Goal: Task Accomplishment & Management: Use online tool/utility

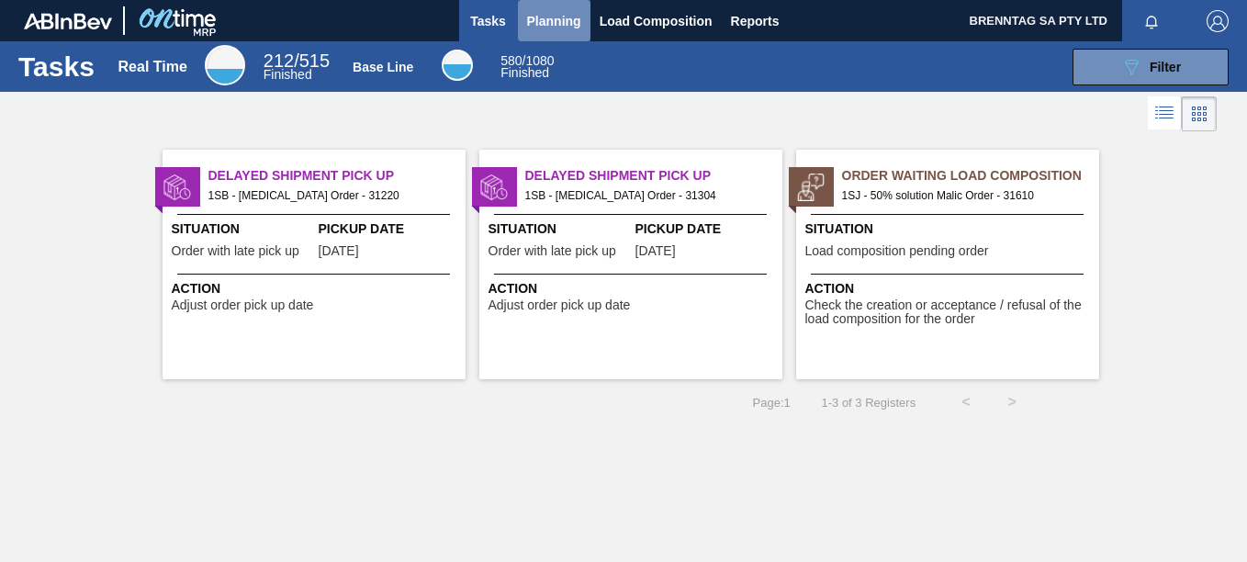
click at [558, 23] on span "Planning" at bounding box center [554, 21] width 54 height 22
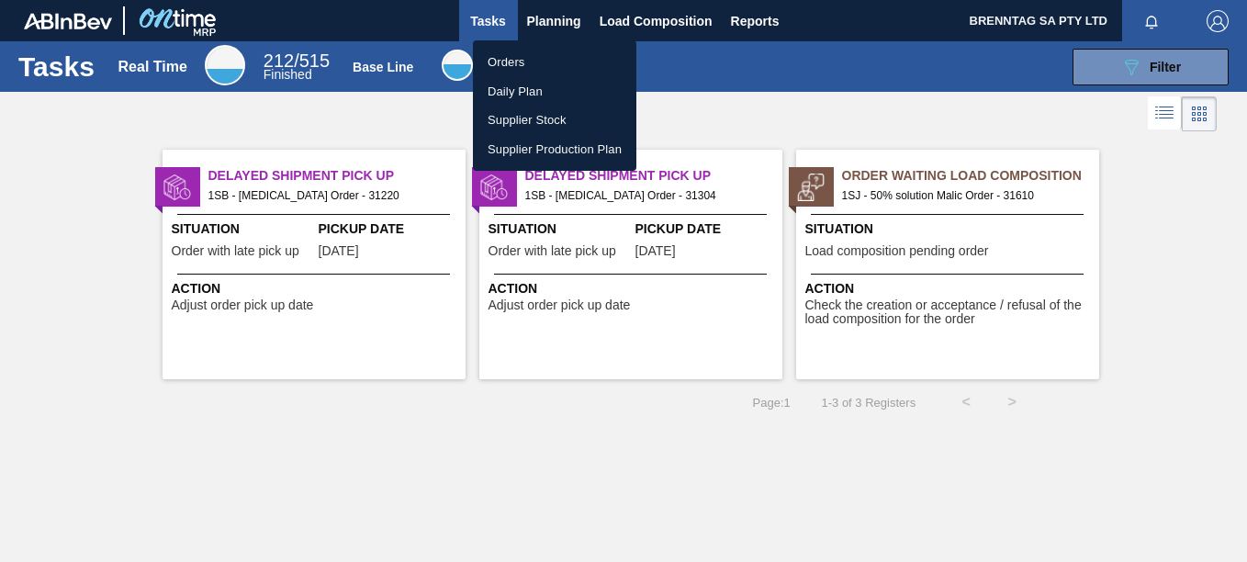
drag, startPoint x: 507, startPoint y: 63, endPoint x: 524, endPoint y: 67, distance: 16.9
click at [507, 62] on li "Orders" at bounding box center [554, 62] width 163 height 29
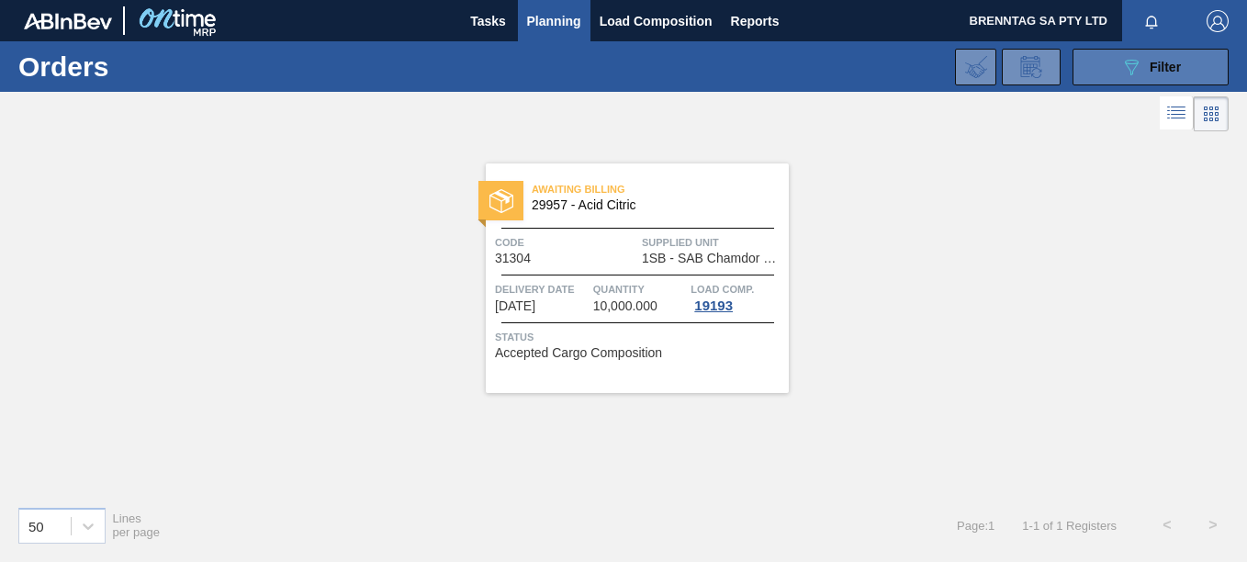
click at [1133, 65] on icon "089F7B8B-B2A5-4AFE-B5C0-19BA573D28AC" at bounding box center [1132, 67] width 22 height 22
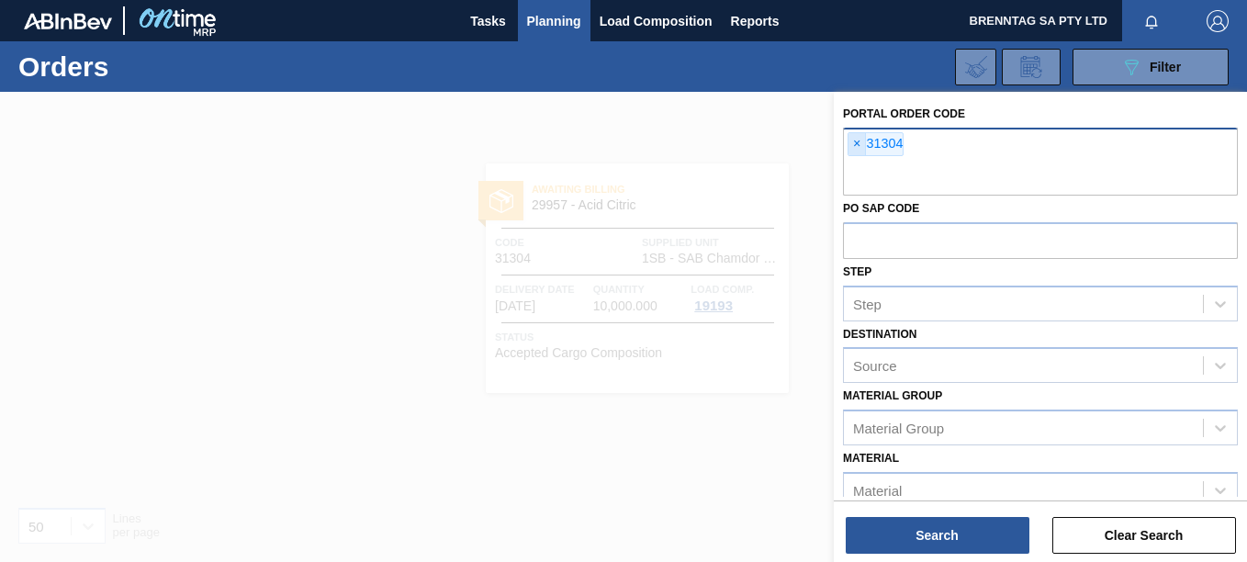
click at [861, 144] on span "×" at bounding box center [857, 144] width 17 height 22
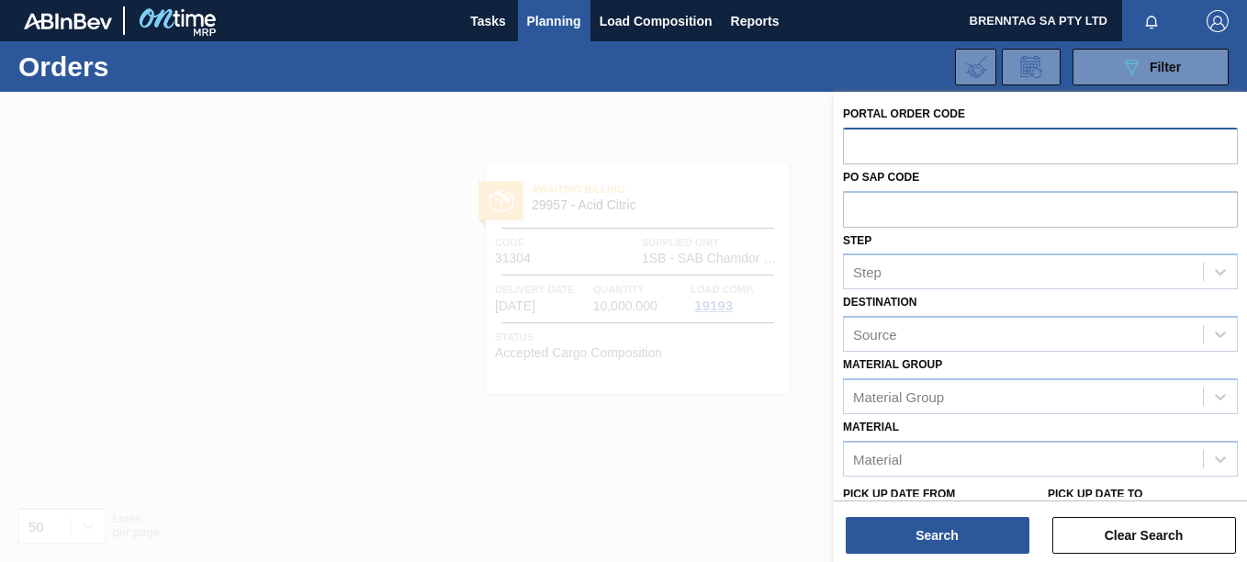
click at [911, 149] on input "text" at bounding box center [1040, 145] width 395 height 35
paste input "text"
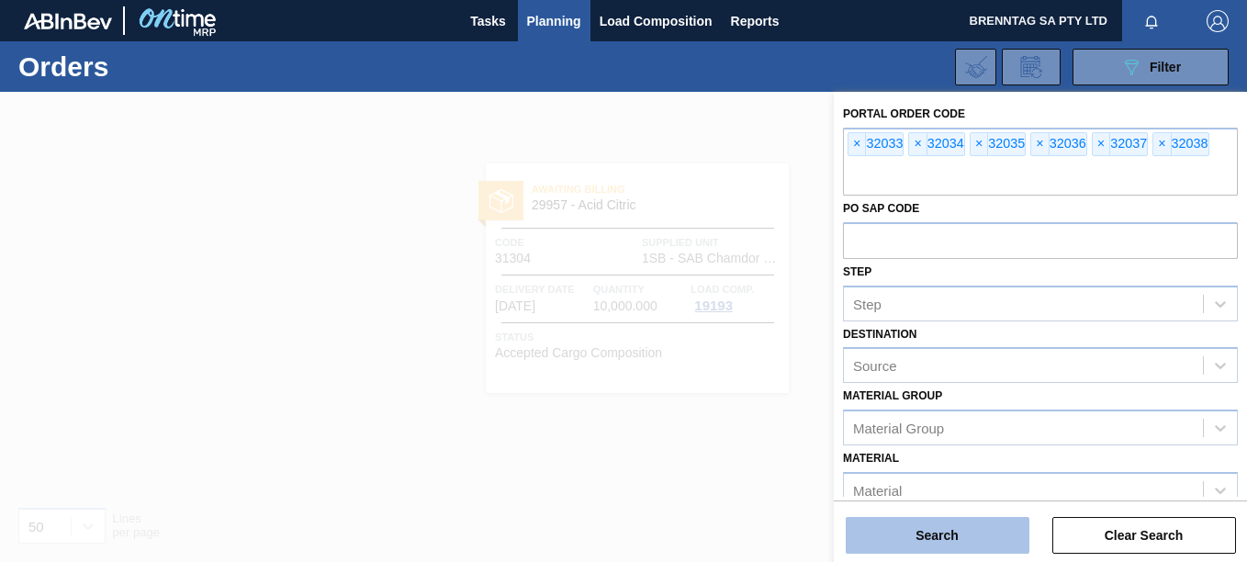
click at [955, 540] on button "Search" at bounding box center [938, 535] width 184 height 37
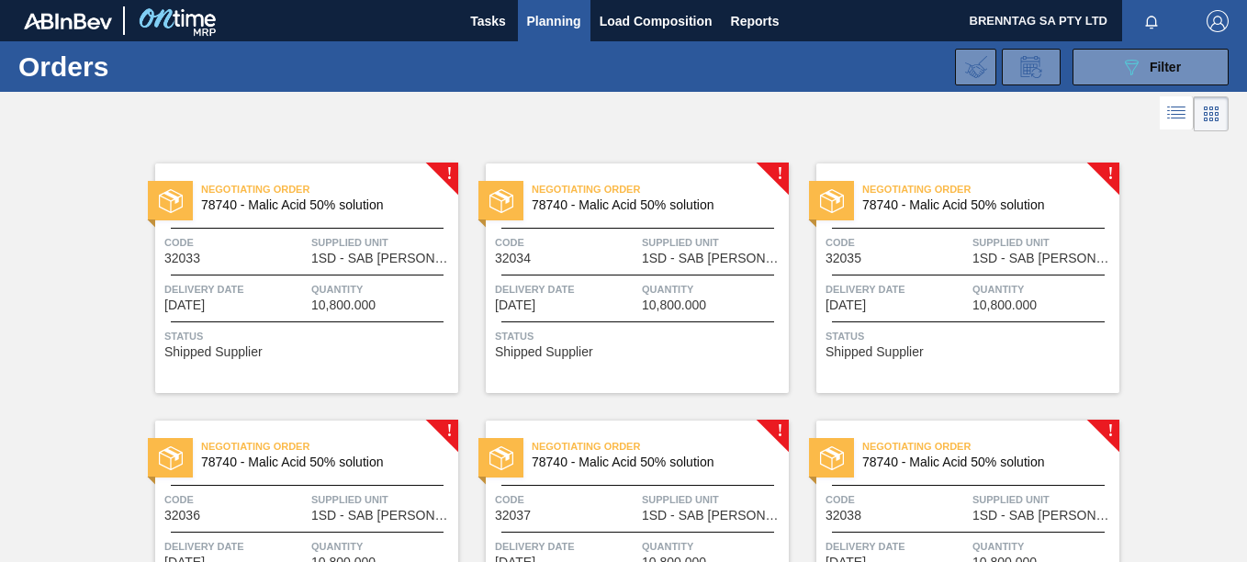
click at [343, 287] on span "Quantity" at bounding box center [382, 289] width 142 height 18
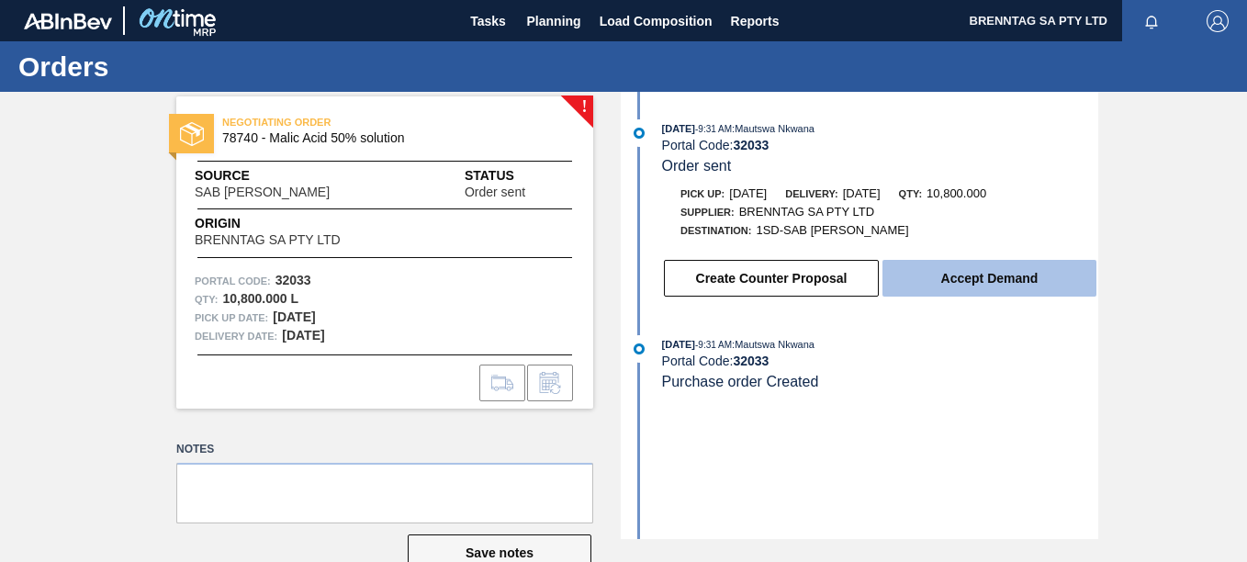
click at [974, 289] on button "Accept Demand" at bounding box center [990, 278] width 214 height 37
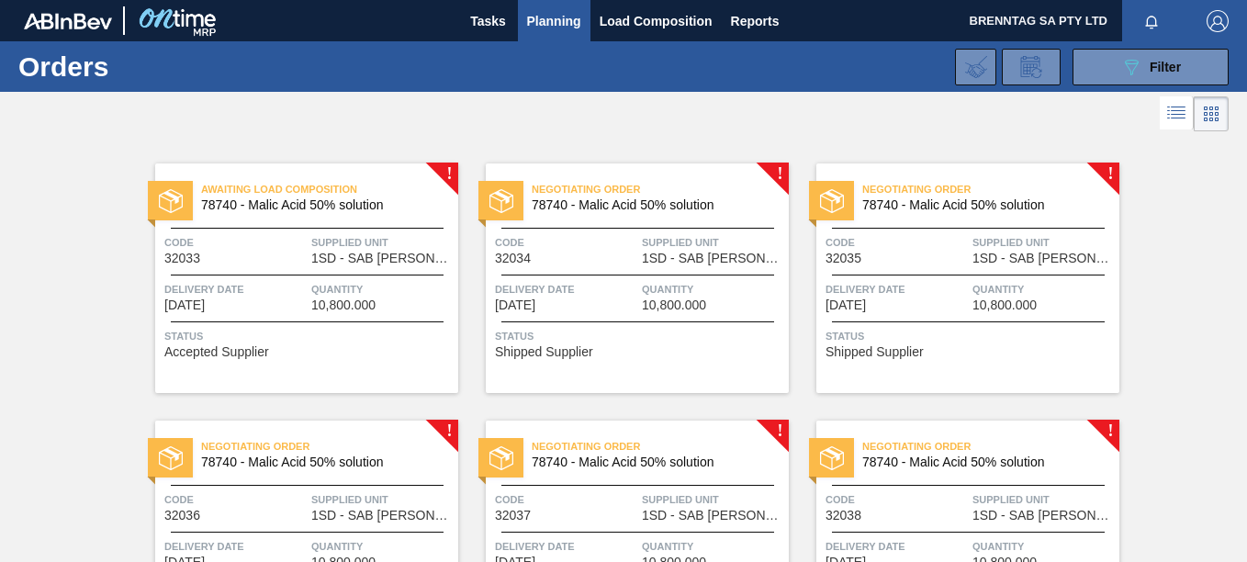
click at [635, 198] on span "Negotiating Order" at bounding box center [660, 189] width 257 height 18
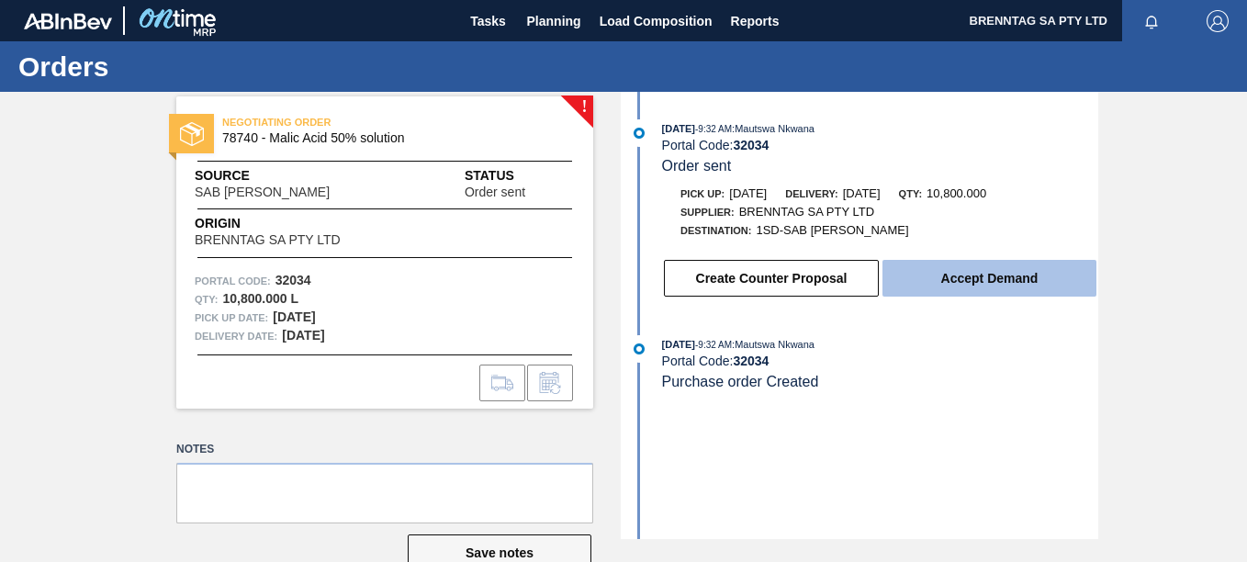
click at [954, 280] on button "Accept Demand" at bounding box center [990, 278] width 214 height 37
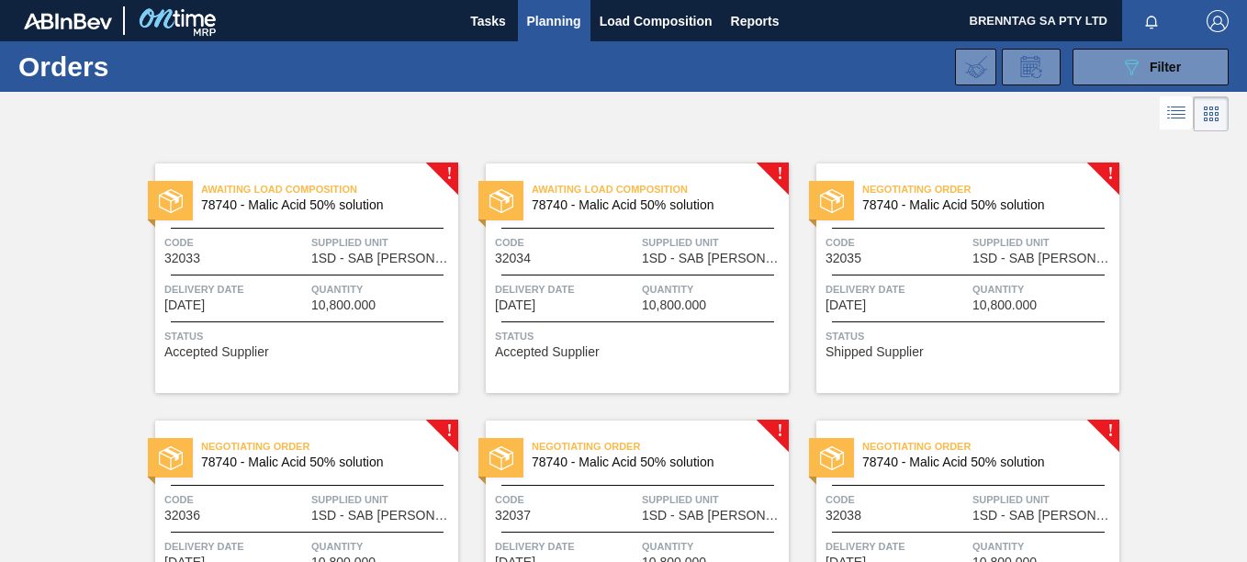
click at [889, 233] on span "Code" at bounding box center [897, 242] width 142 height 18
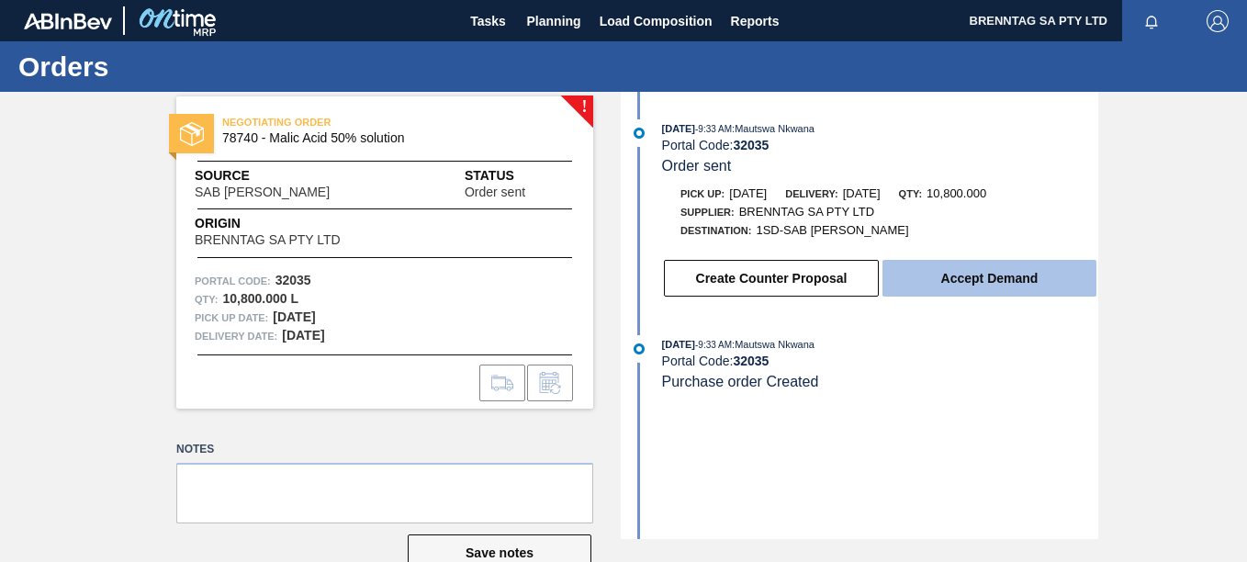
click at [1008, 286] on button "Accept Demand" at bounding box center [990, 278] width 214 height 37
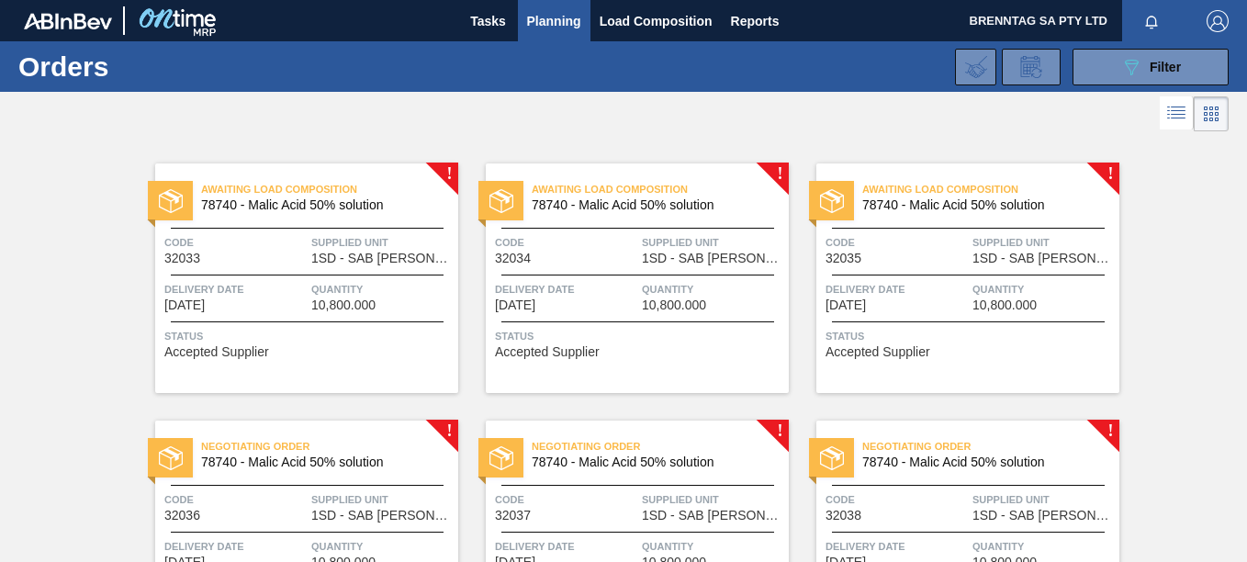
click at [317, 481] on div "Negotiating Order 78740 - Malic Acid 50% solution Code 32036 Supplied Unit 1SD …" at bounding box center [306, 536] width 303 height 230
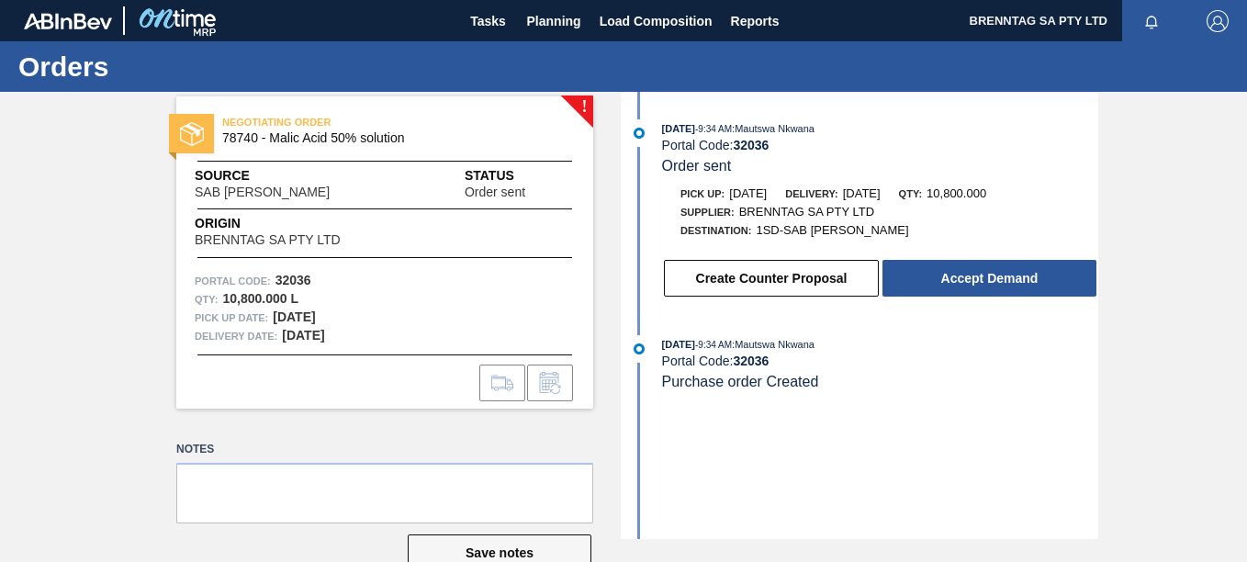
click at [924, 282] on button "Accept Demand" at bounding box center [990, 278] width 214 height 37
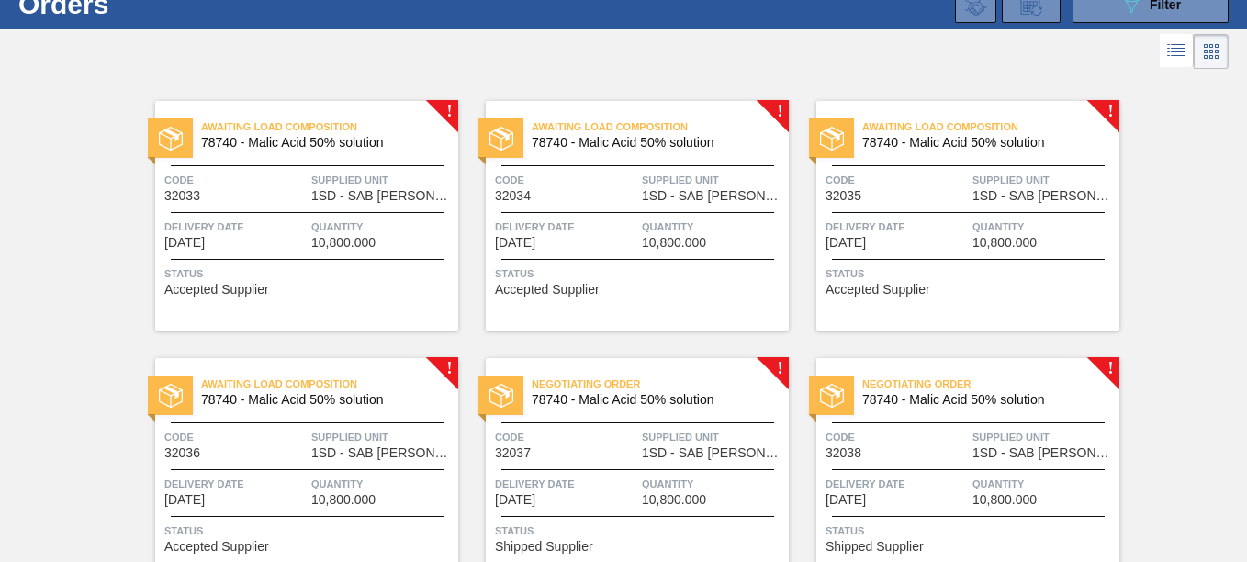
scroll to position [156, 0]
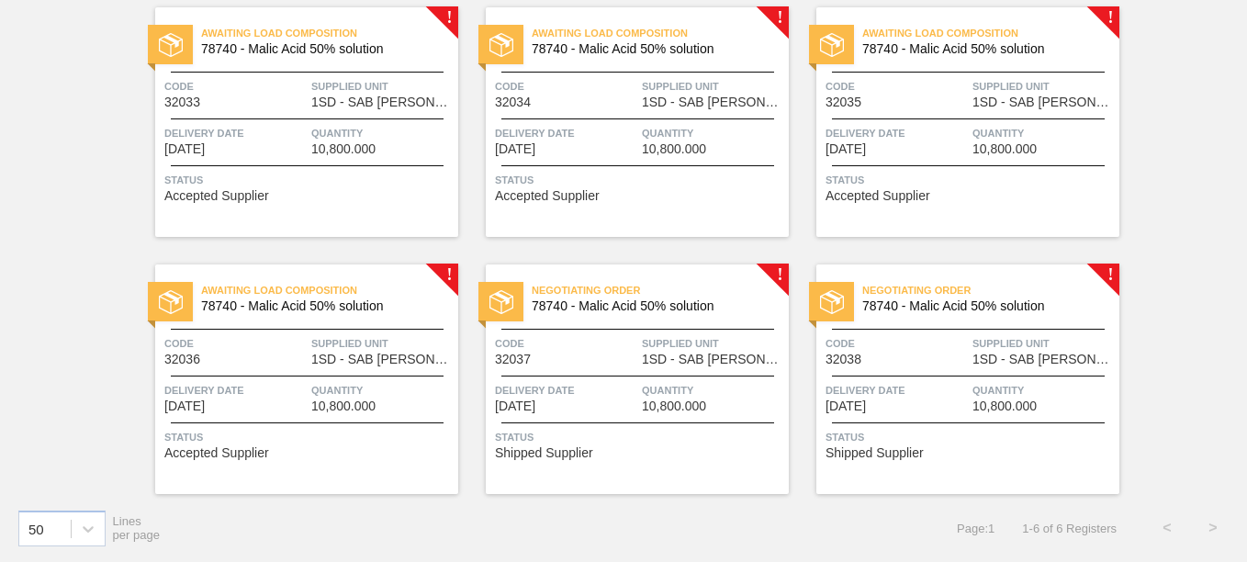
click at [519, 326] on div "Negotiating Order 78740 - Malic Acid 50% solution Code 32037 Supplied Unit 1SD …" at bounding box center [637, 380] width 303 height 230
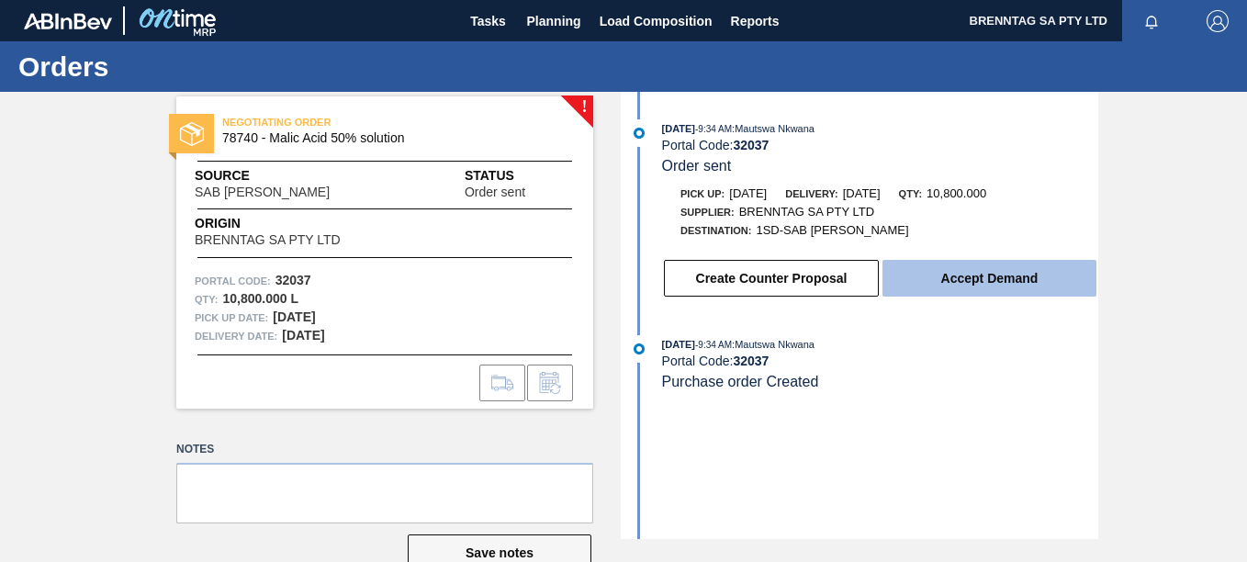
click at [1010, 277] on button "Accept Demand" at bounding box center [990, 278] width 214 height 37
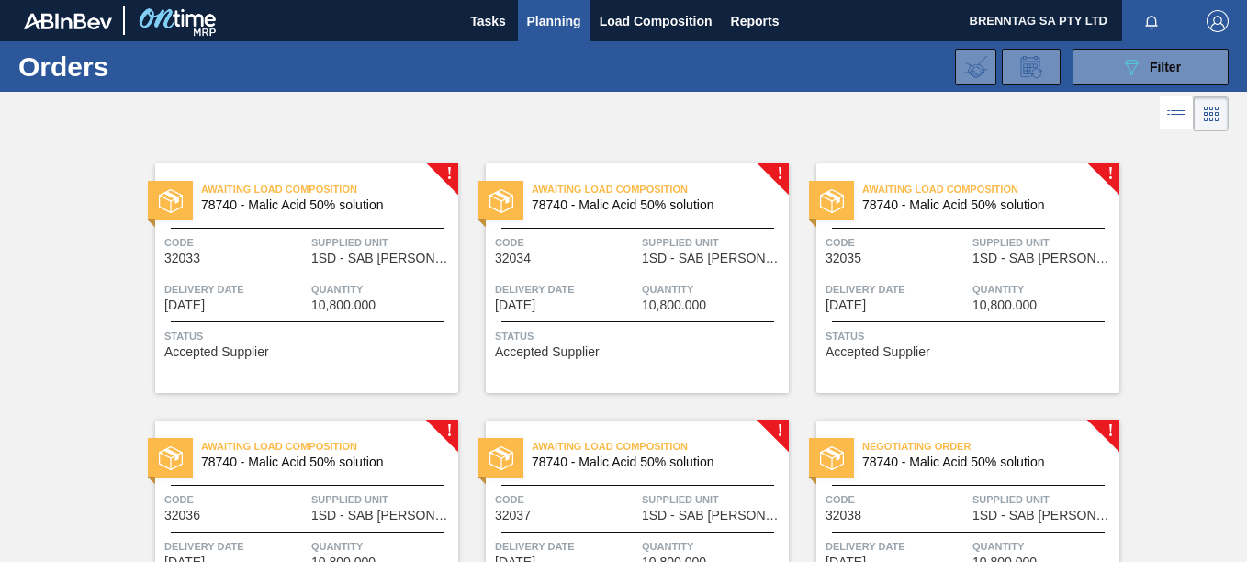
click at [946, 467] on span "78740 - Malic Acid 50% solution" at bounding box center [983, 463] width 242 height 14
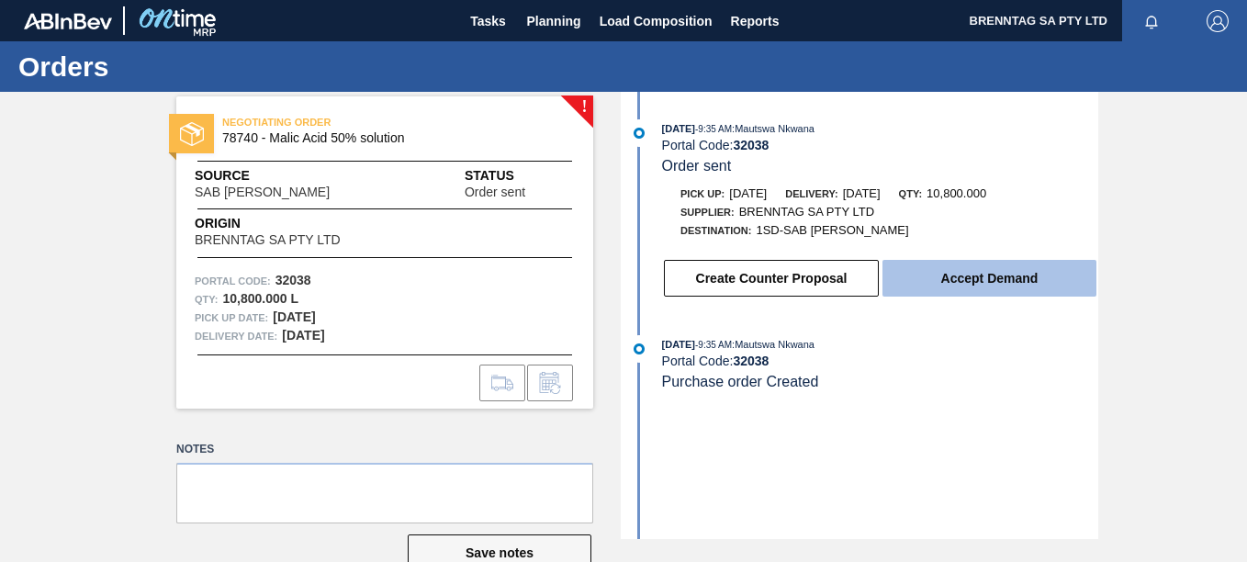
click at [932, 283] on button "Accept Demand" at bounding box center [990, 278] width 214 height 37
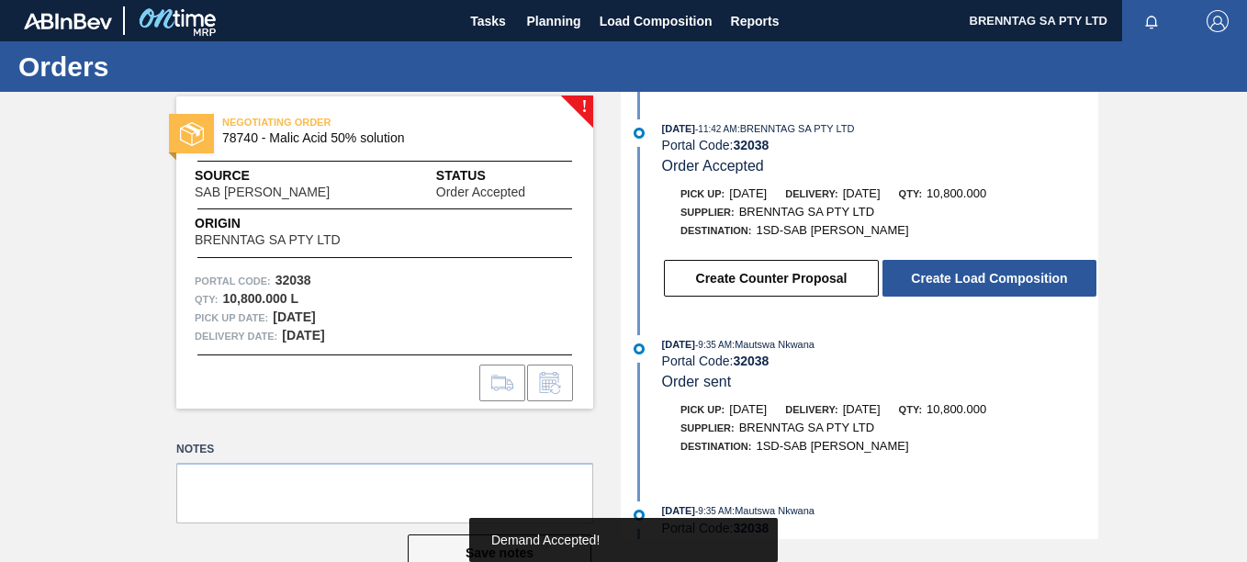
click at [932, 283] on button "Create Load Composition" at bounding box center [990, 278] width 214 height 37
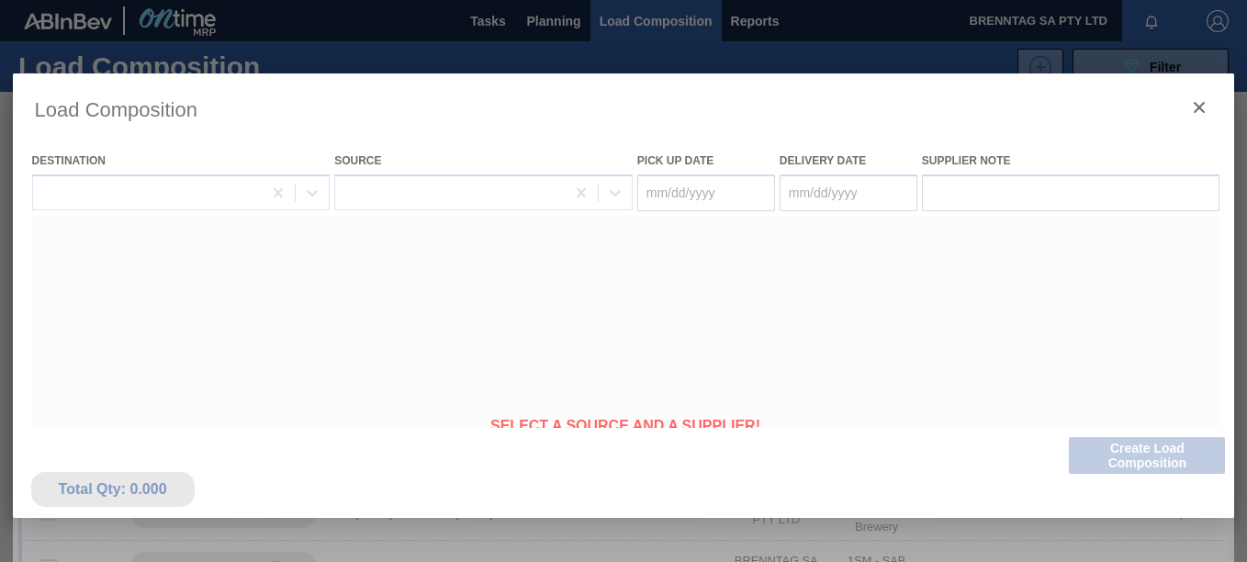
type Date "11/12/2025"
type Date "11/13/2025"
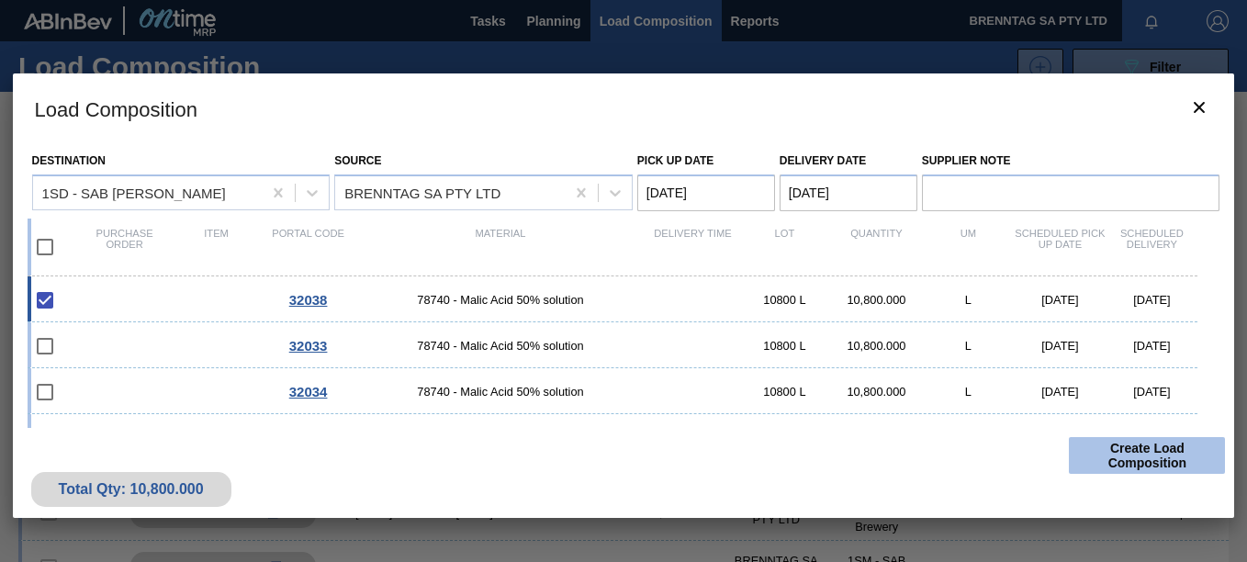
click at [1135, 464] on button "Create Load Composition" at bounding box center [1147, 455] width 156 height 37
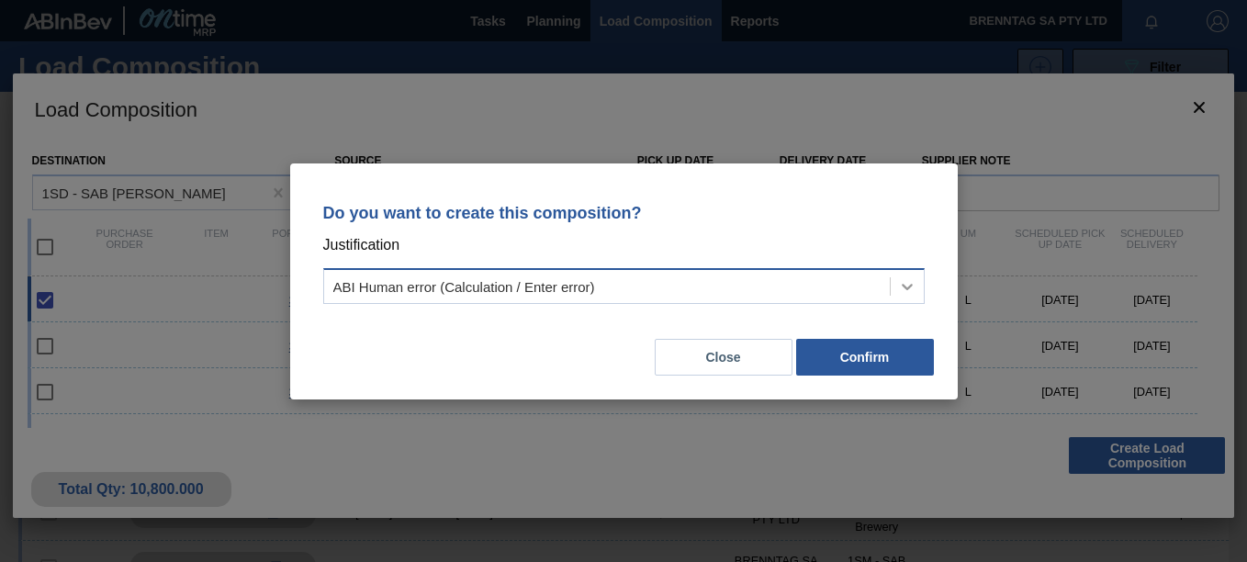
click at [912, 282] on icon at bounding box center [907, 286] width 18 height 18
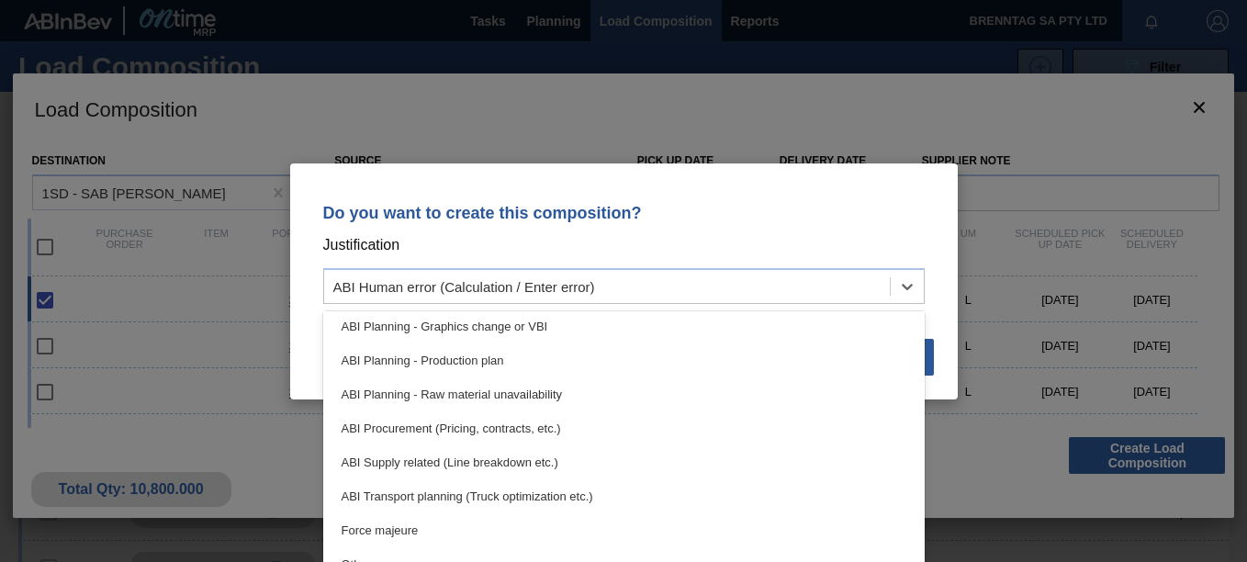
scroll to position [344, 0]
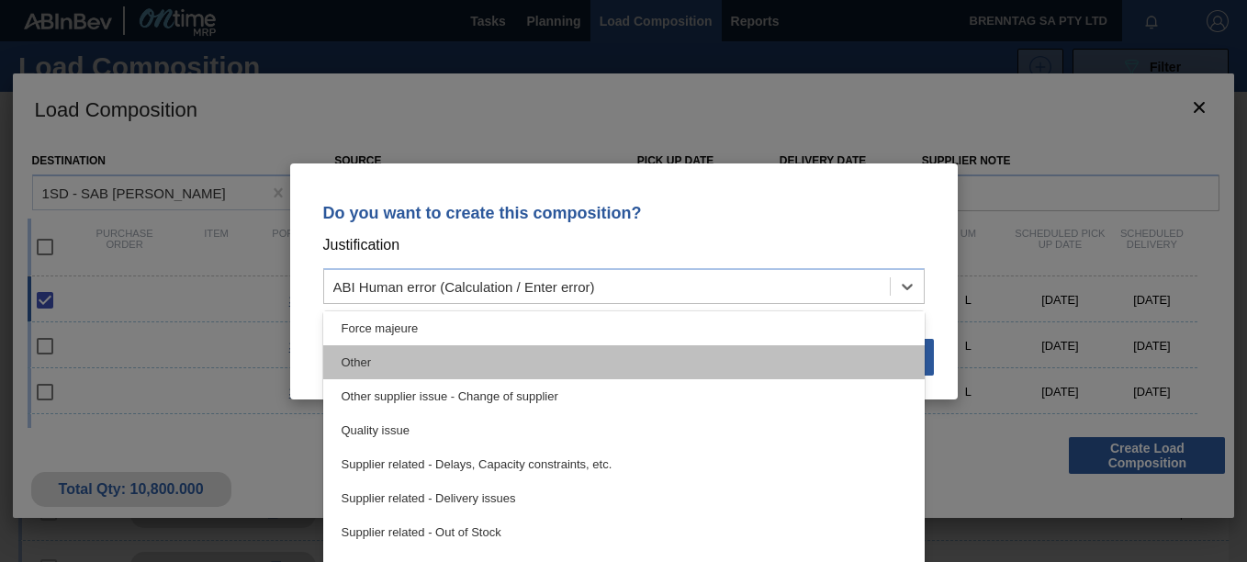
click at [372, 352] on div "Other" at bounding box center [624, 362] width 602 height 34
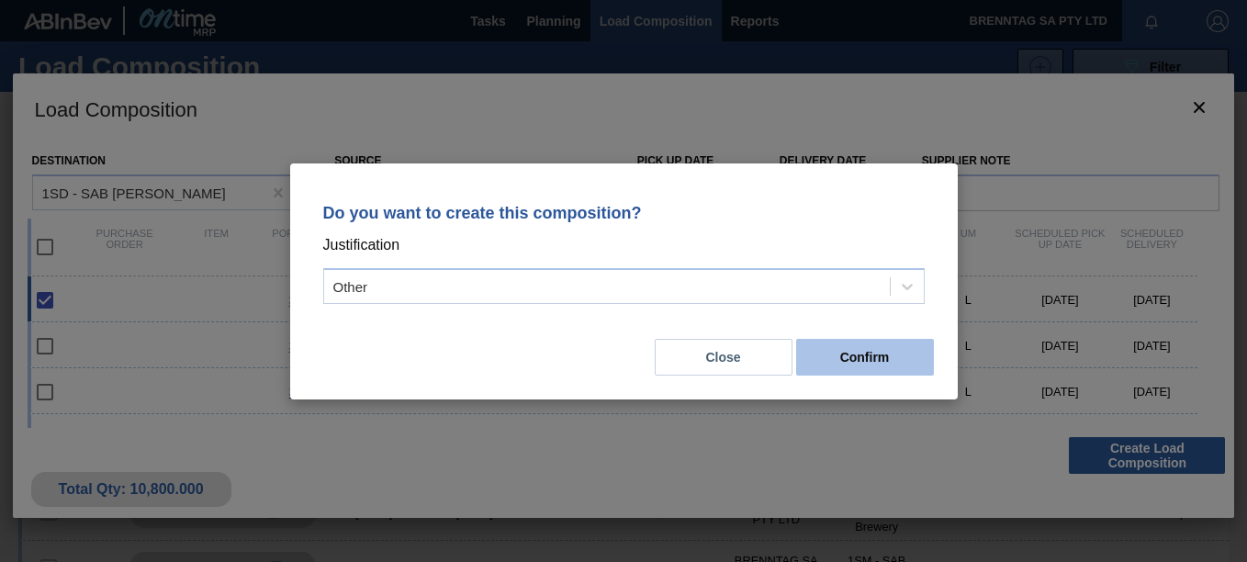
click at [884, 358] on button "Confirm" at bounding box center [865, 357] width 138 height 37
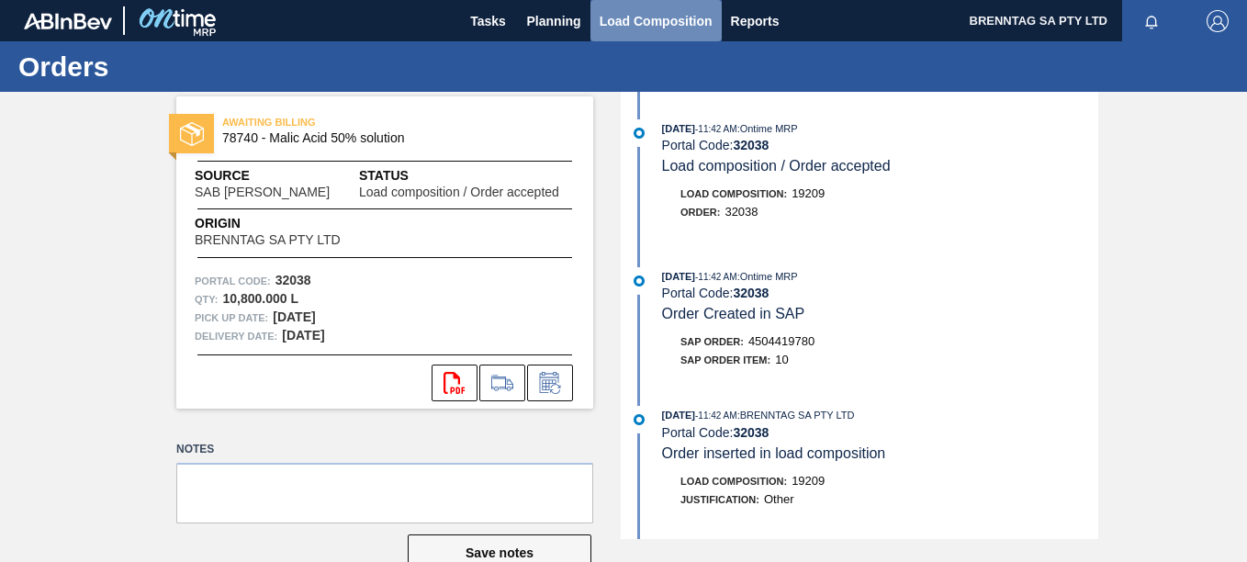
click at [618, 19] on span "Load Composition" at bounding box center [656, 21] width 113 height 22
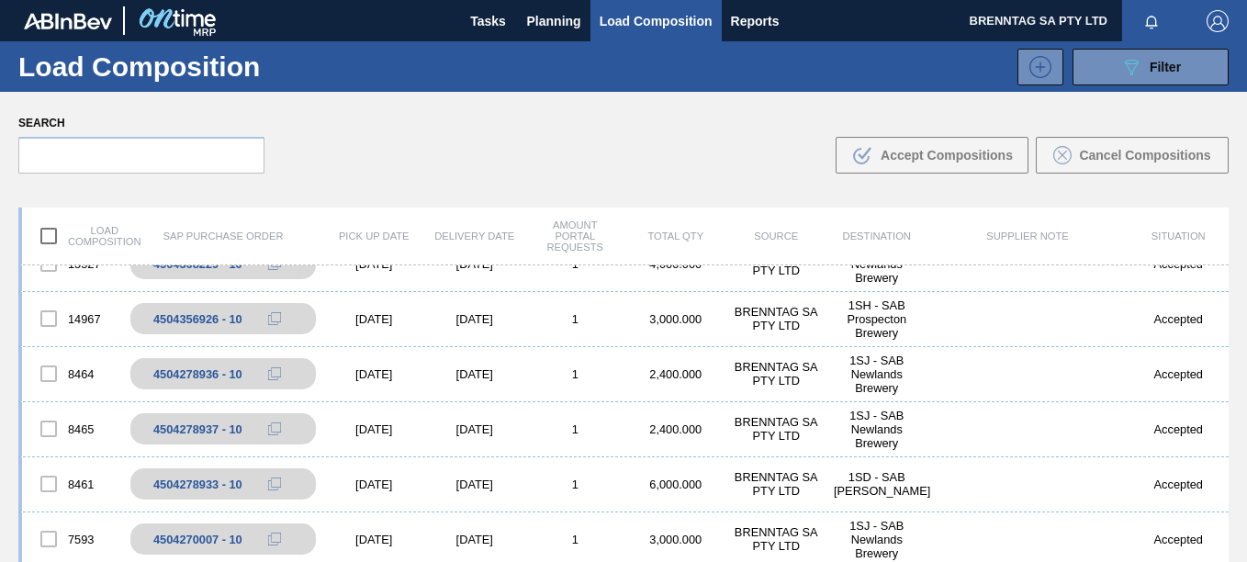
scroll to position [643, 0]
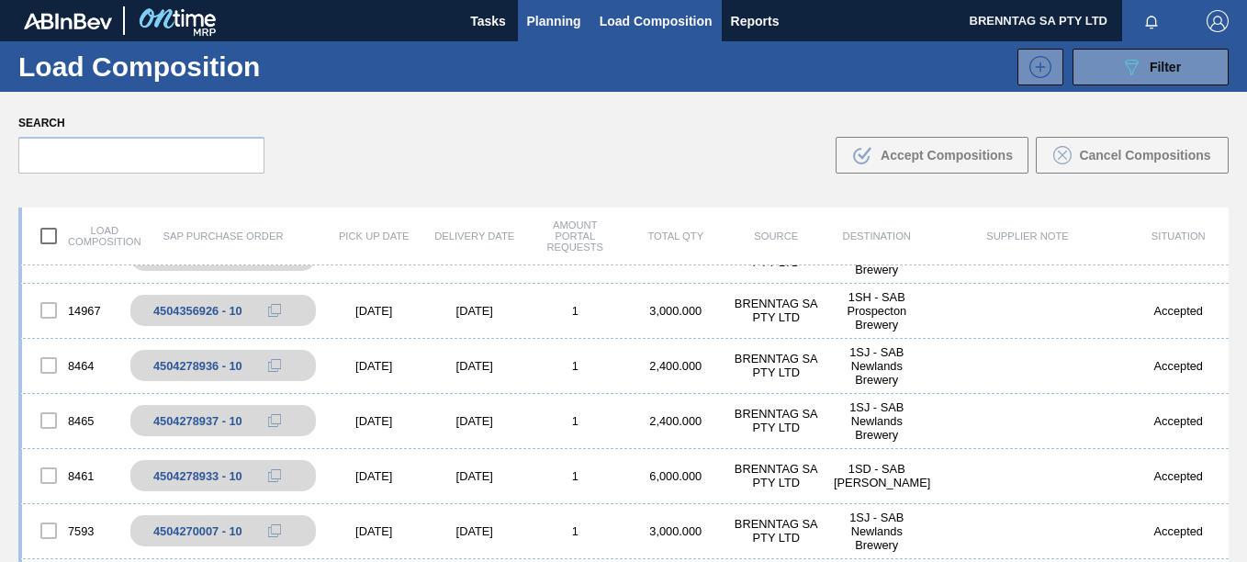
click at [548, 22] on span "Planning" at bounding box center [554, 21] width 54 height 22
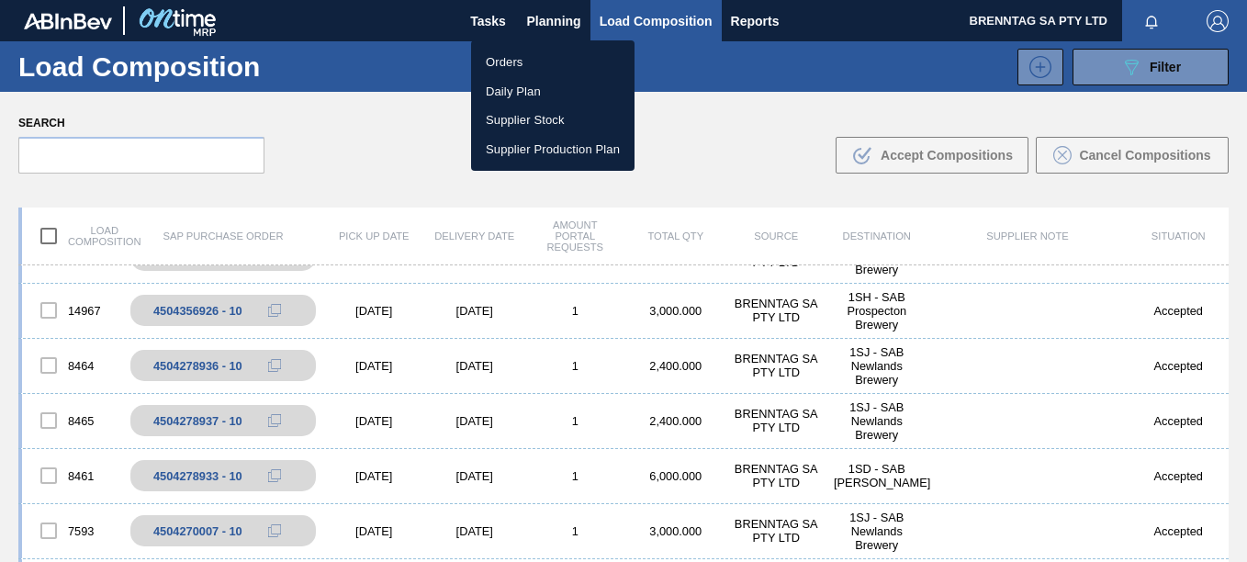
click at [505, 62] on li "Orders" at bounding box center [552, 62] width 163 height 29
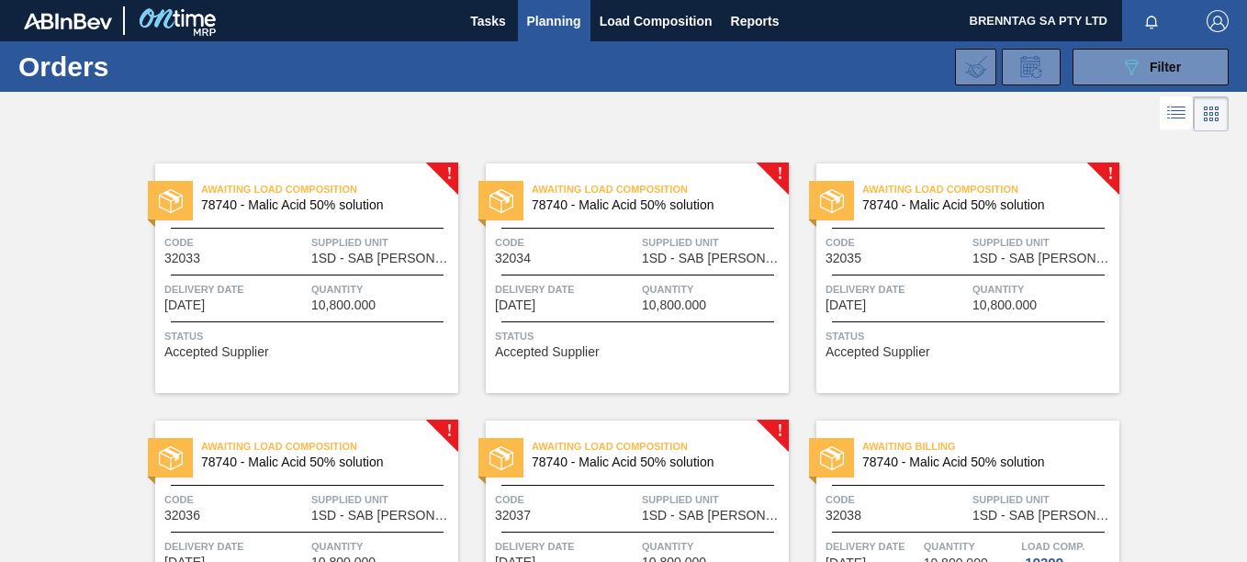
click at [344, 252] on span "1SD - SAB [PERSON_NAME]" at bounding box center [382, 259] width 142 height 14
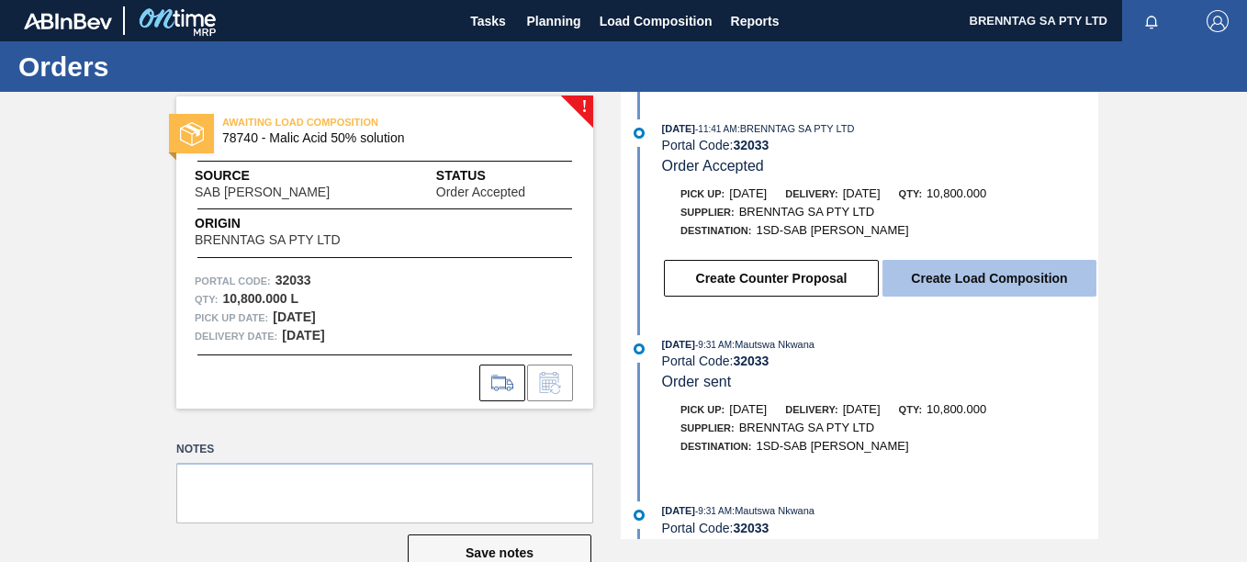
click at [981, 269] on button "Create Load Composition" at bounding box center [990, 278] width 214 height 37
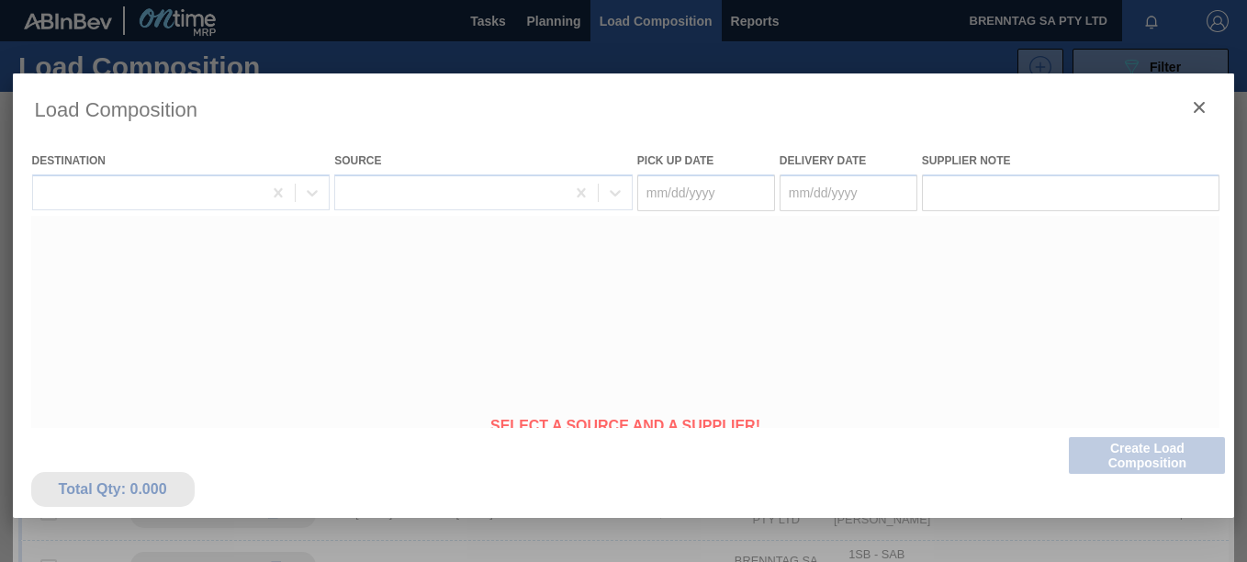
type Date "10/01/2025"
type Date "10/02/2025"
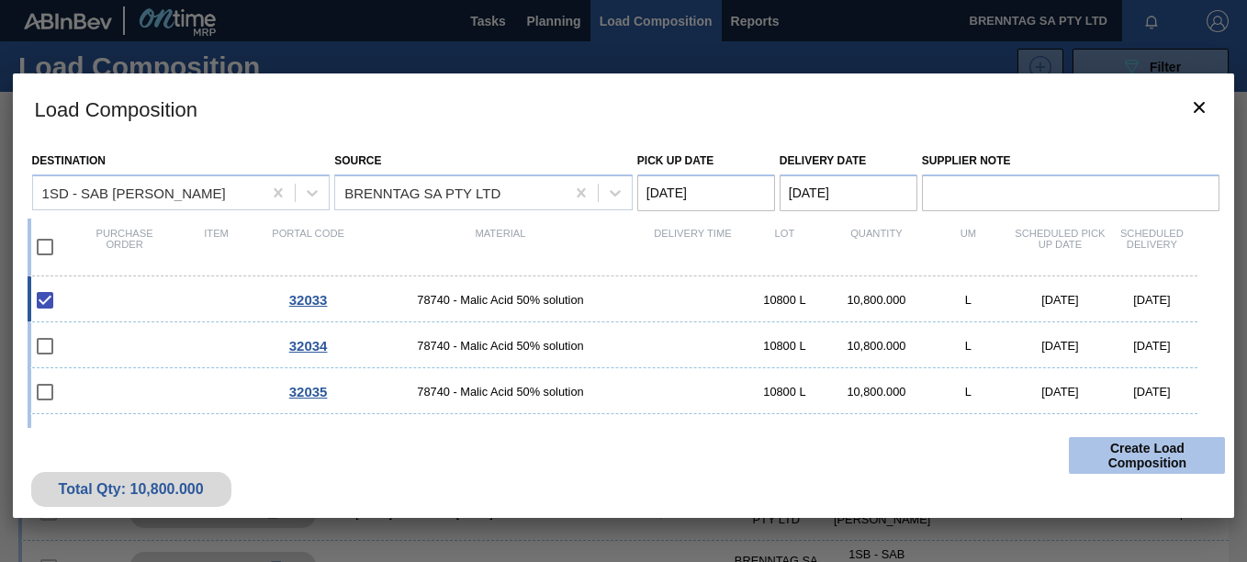
click at [1142, 459] on button "Create Load Composition" at bounding box center [1147, 455] width 156 height 37
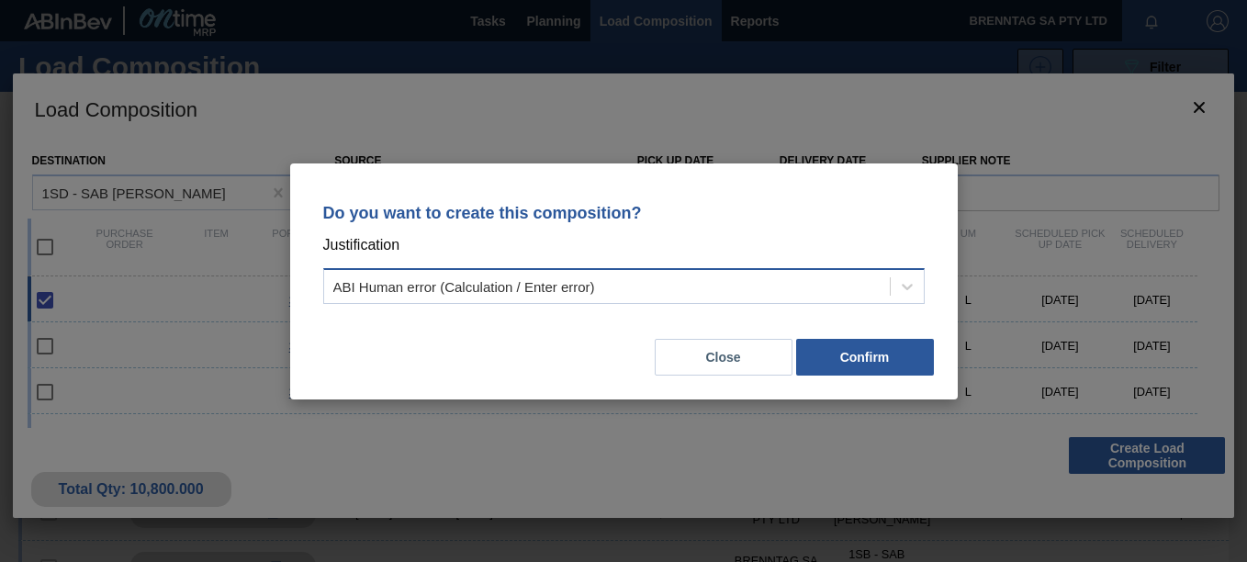
click at [663, 299] on div "ABI Human error (Calculation / Enter error)" at bounding box center [624, 286] width 602 height 36
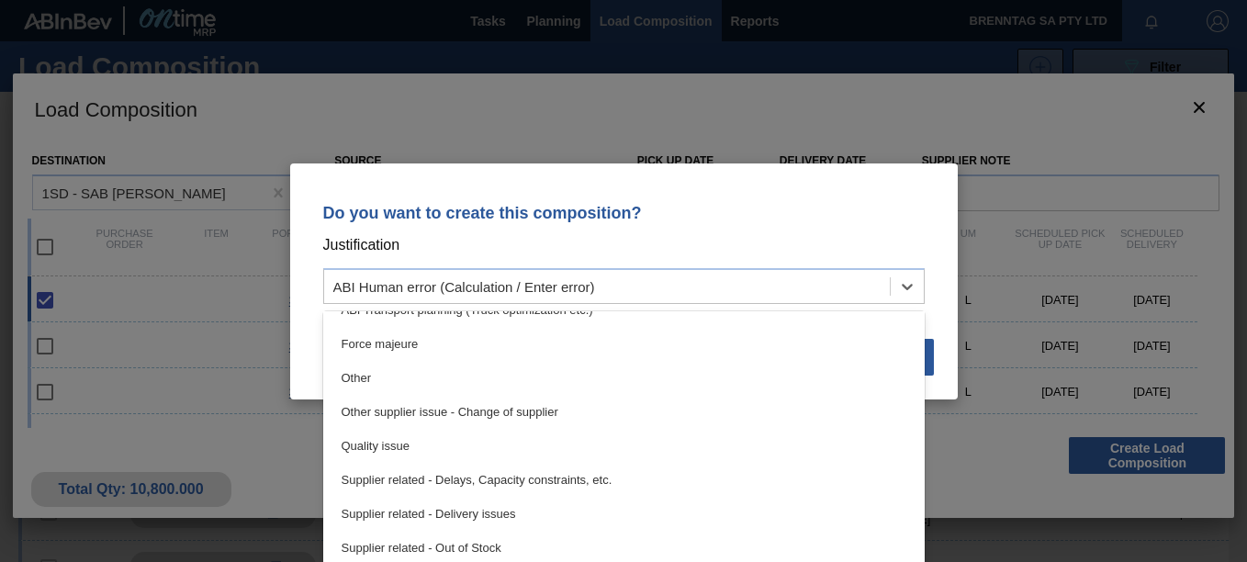
scroll to position [344, 0]
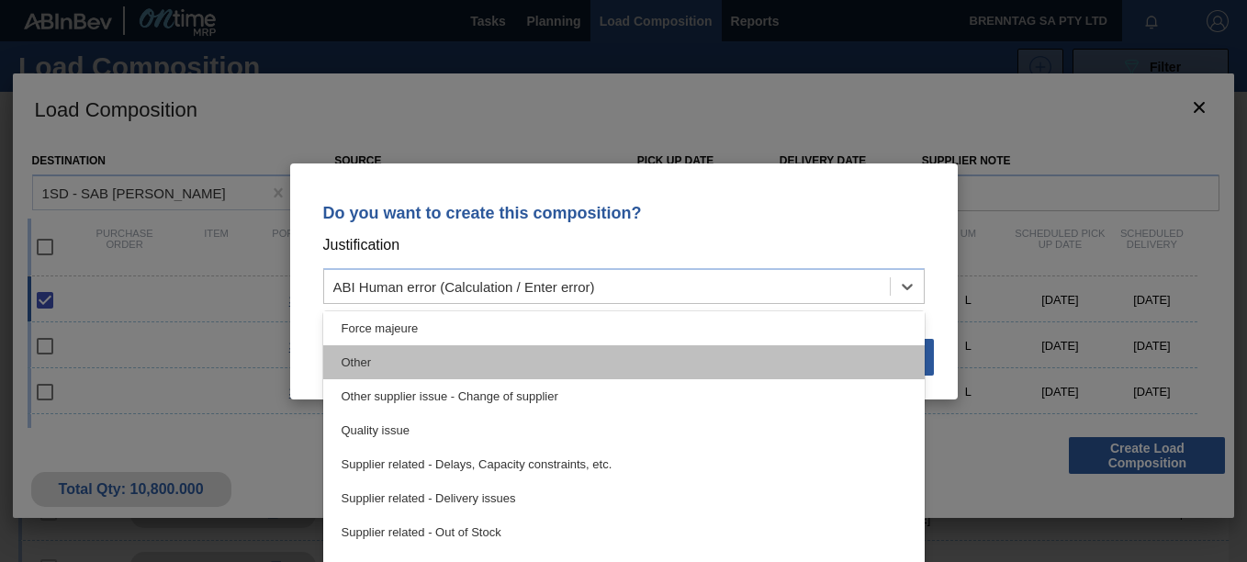
click at [369, 353] on div "Other" at bounding box center [624, 362] width 602 height 34
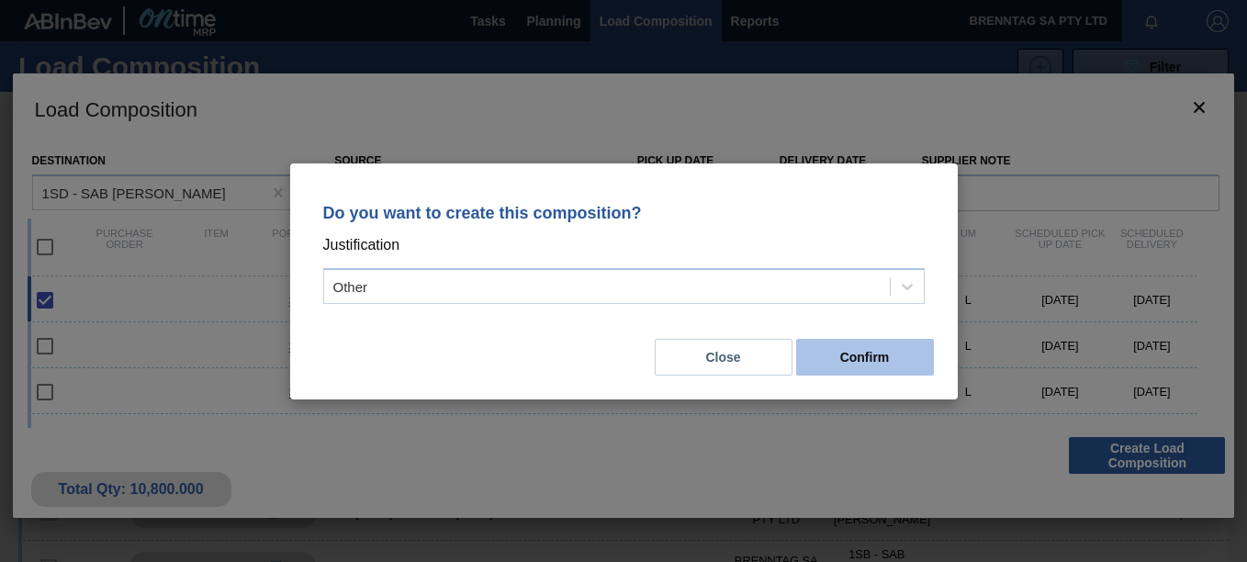
click at [906, 355] on button "Confirm" at bounding box center [865, 357] width 138 height 37
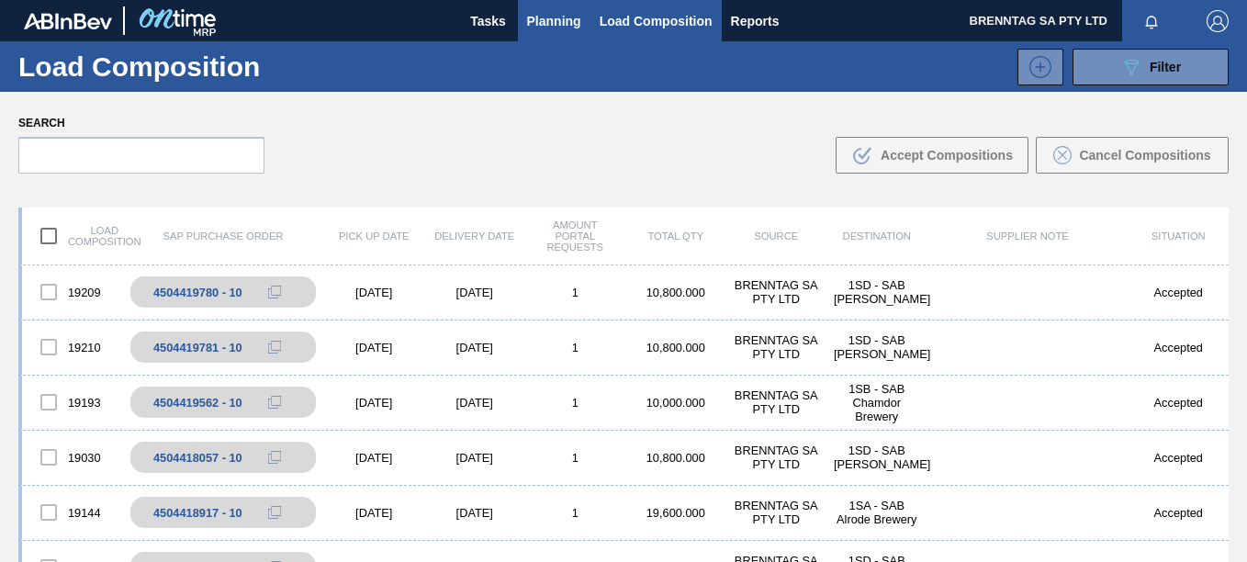
click at [563, 22] on span "Planning" at bounding box center [554, 21] width 54 height 22
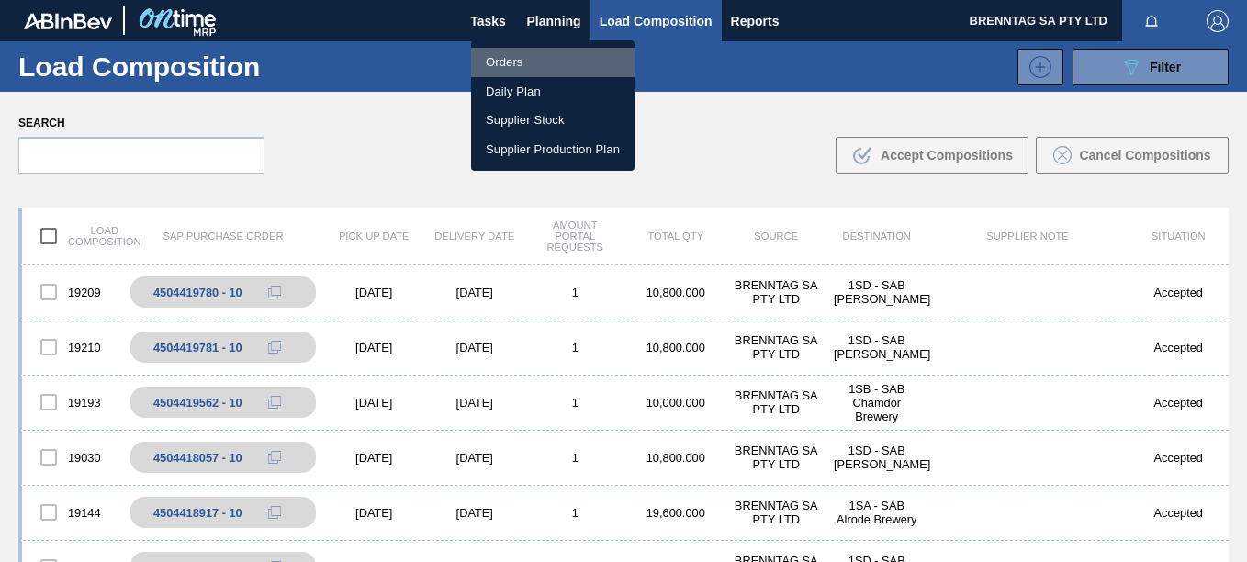
click at [519, 62] on li "Orders" at bounding box center [552, 62] width 163 height 29
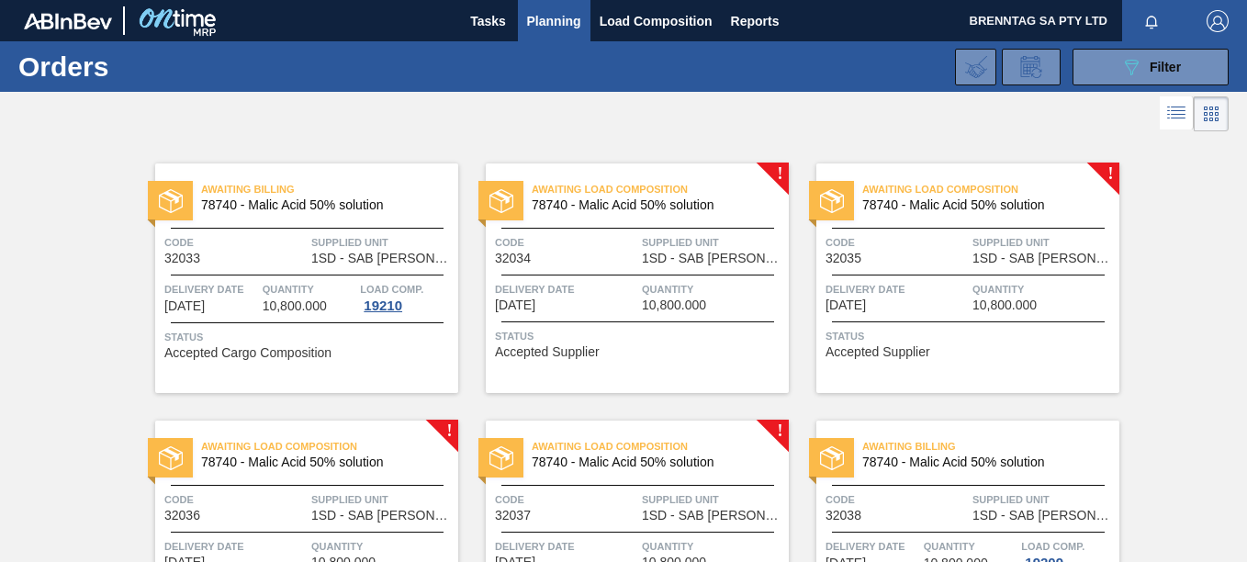
click at [690, 295] on span "Quantity" at bounding box center [713, 289] width 142 height 18
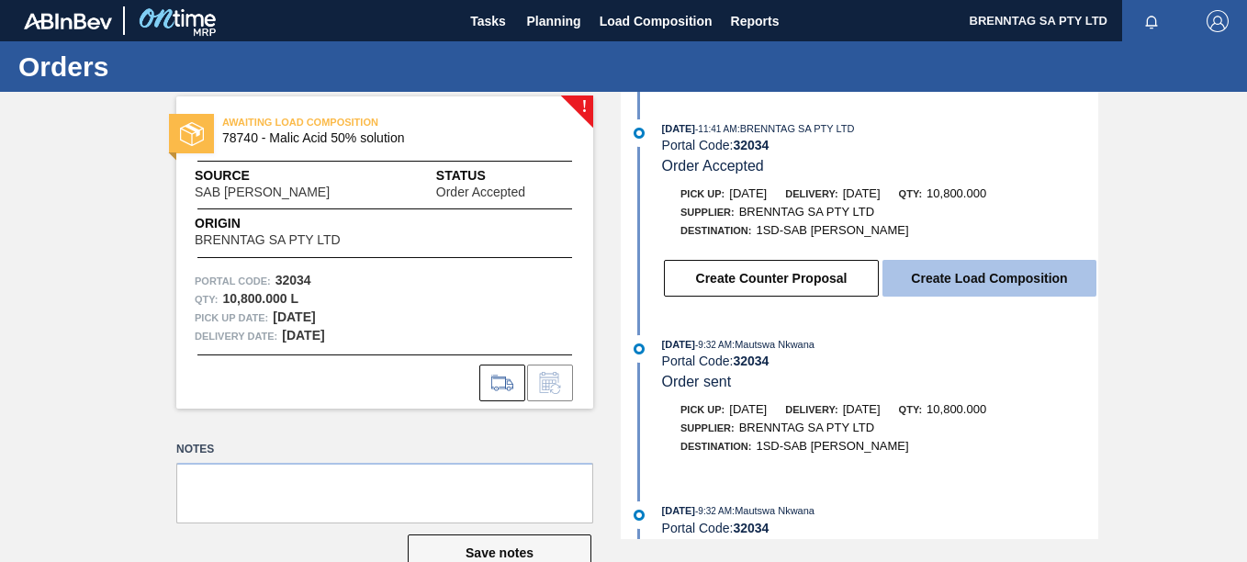
click at [971, 278] on button "Create Load Composition" at bounding box center [990, 278] width 214 height 37
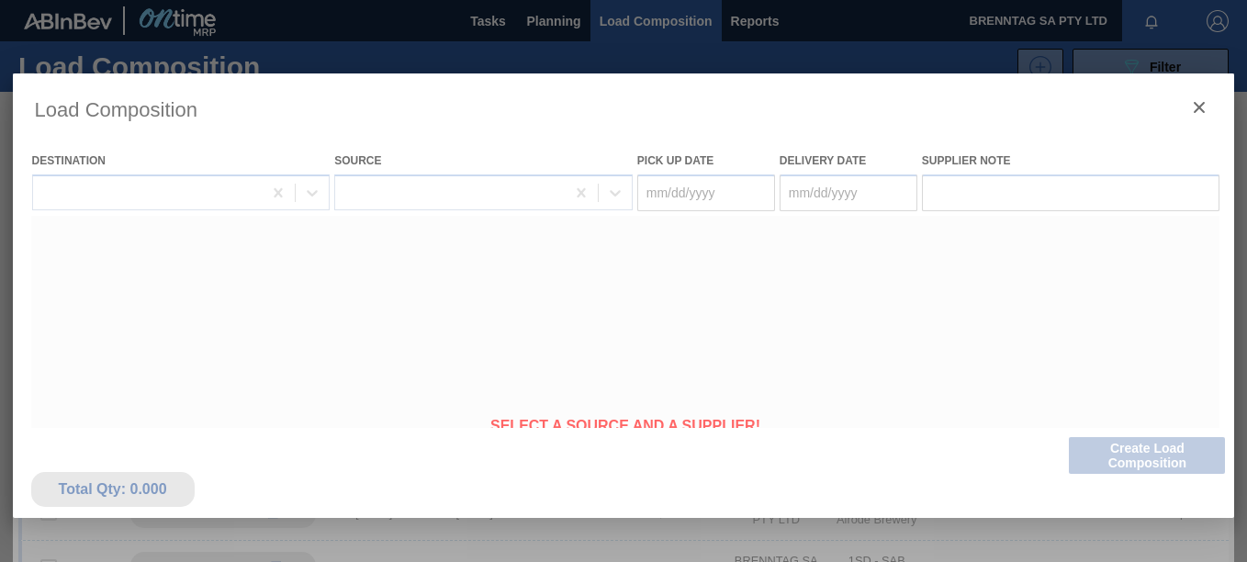
type Date "10/15/2025"
type Date "10/16/2025"
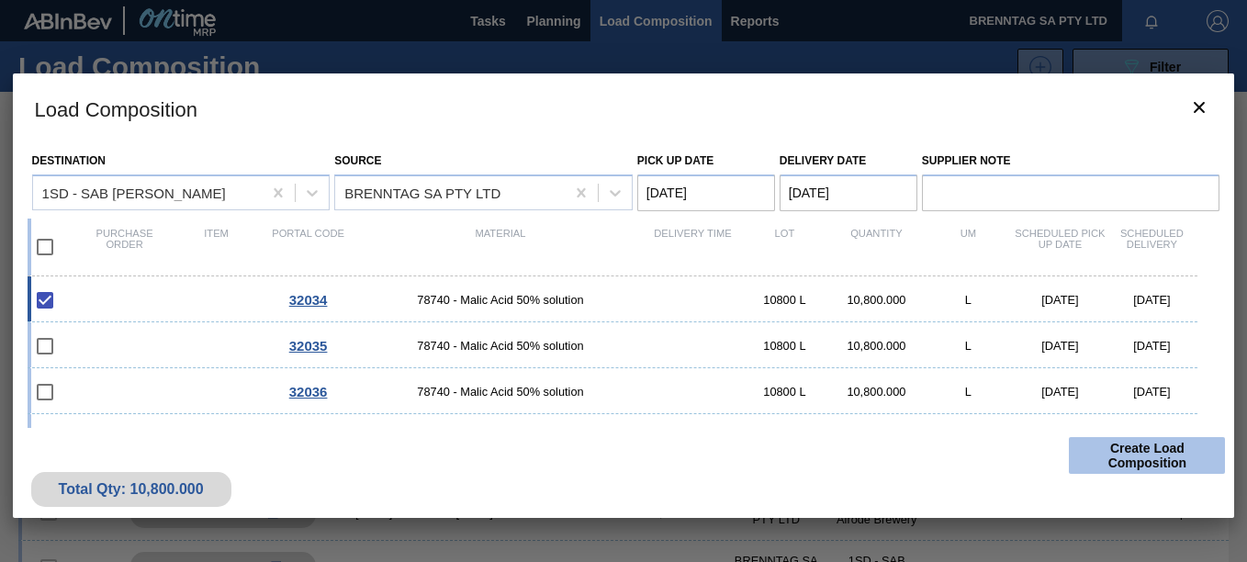
click at [1153, 451] on button "Create Load Composition" at bounding box center [1147, 455] width 156 height 37
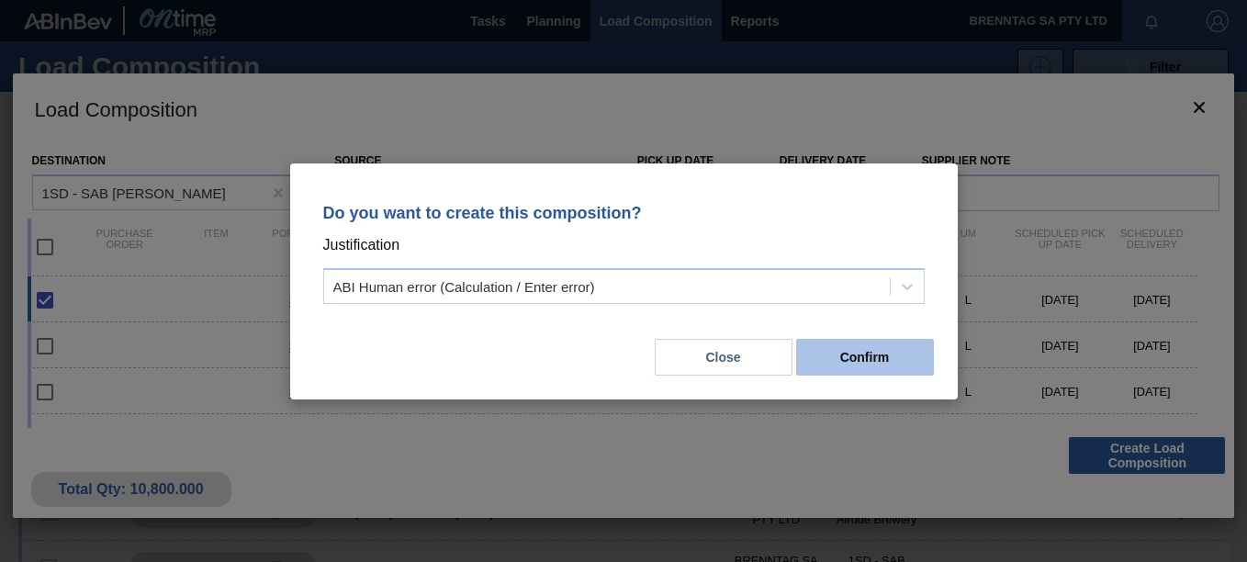
click at [859, 356] on button "Confirm" at bounding box center [865, 357] width 138 height 37
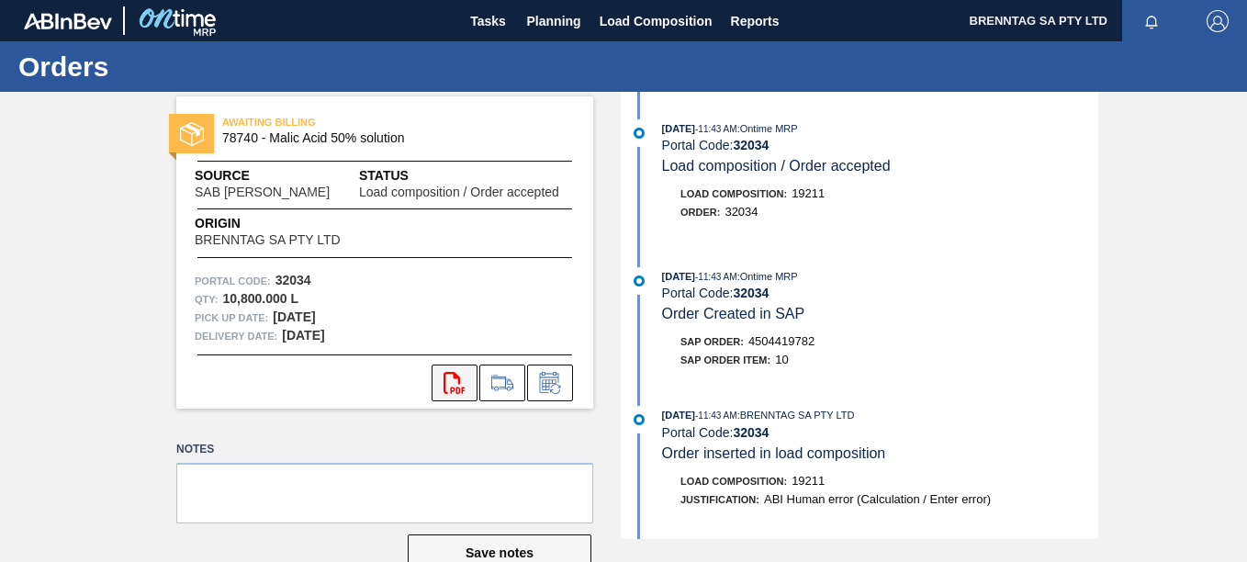
click at [454, 389] on icon "svg{fill:#ff0000}" at bounding box center [455, 383] width 22 height 22
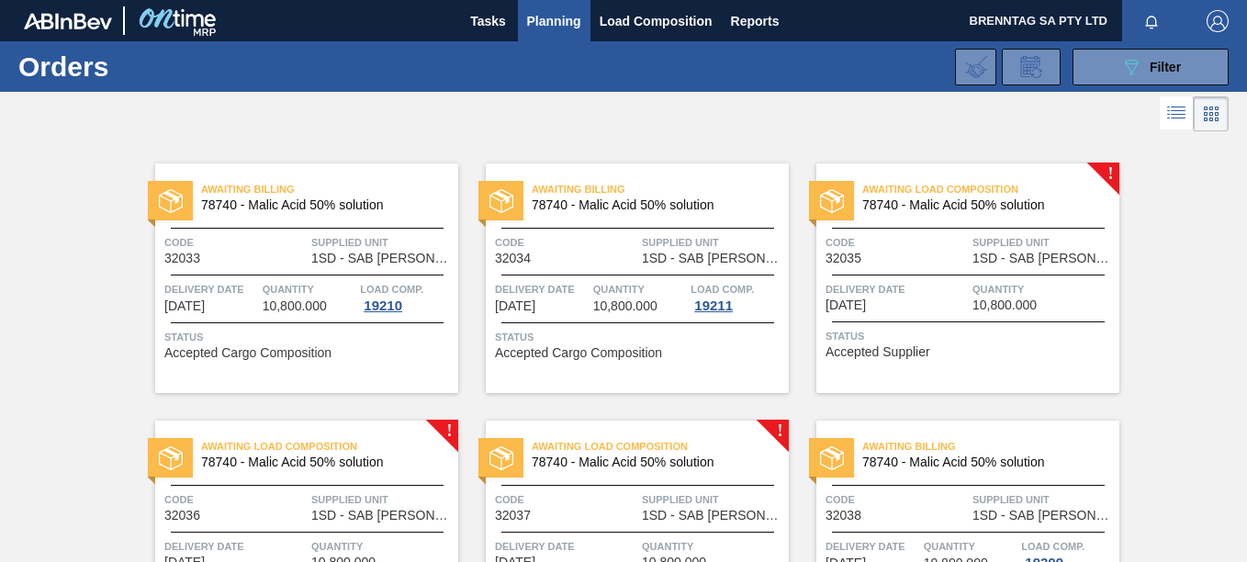
click at [995, 299] on span "10,800.000" at bounding box center [1005, 305] width 64 height 14
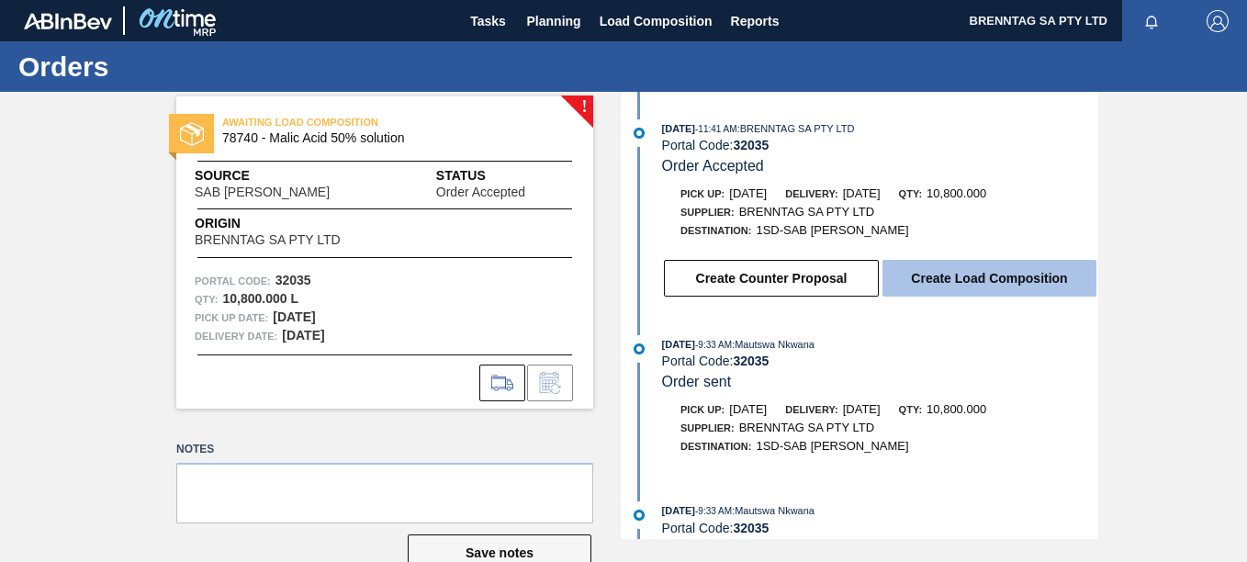
click at [977, 288] on button "Create Load Composition" at bounding box center [990, 278] width 214 height 37
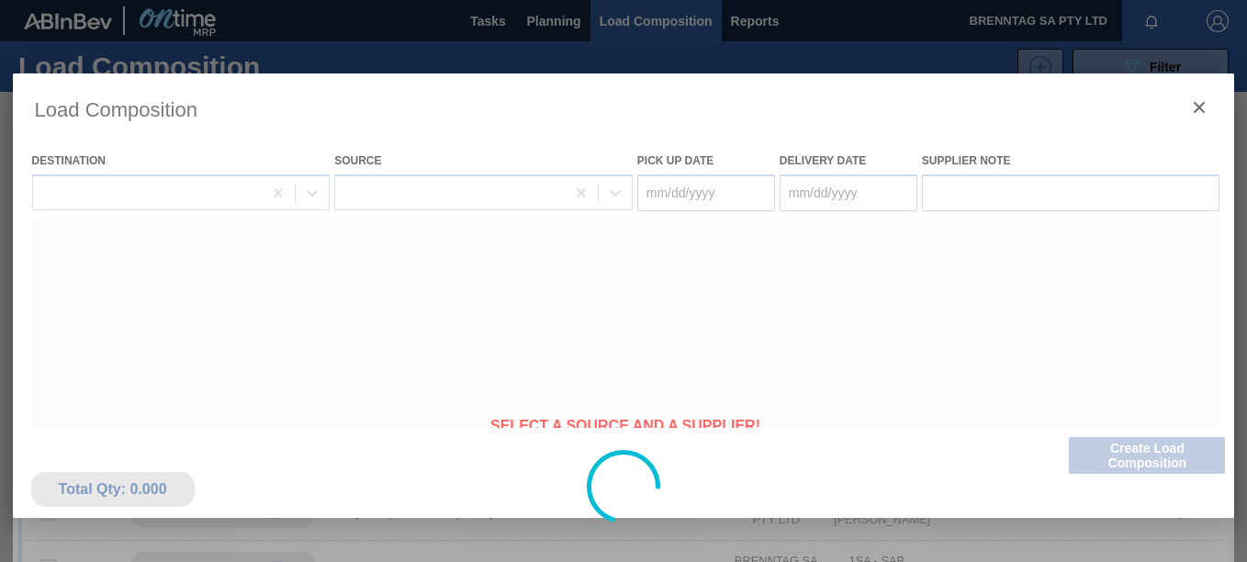
type Date "10/22/2025"
type Date "10/23/2025"
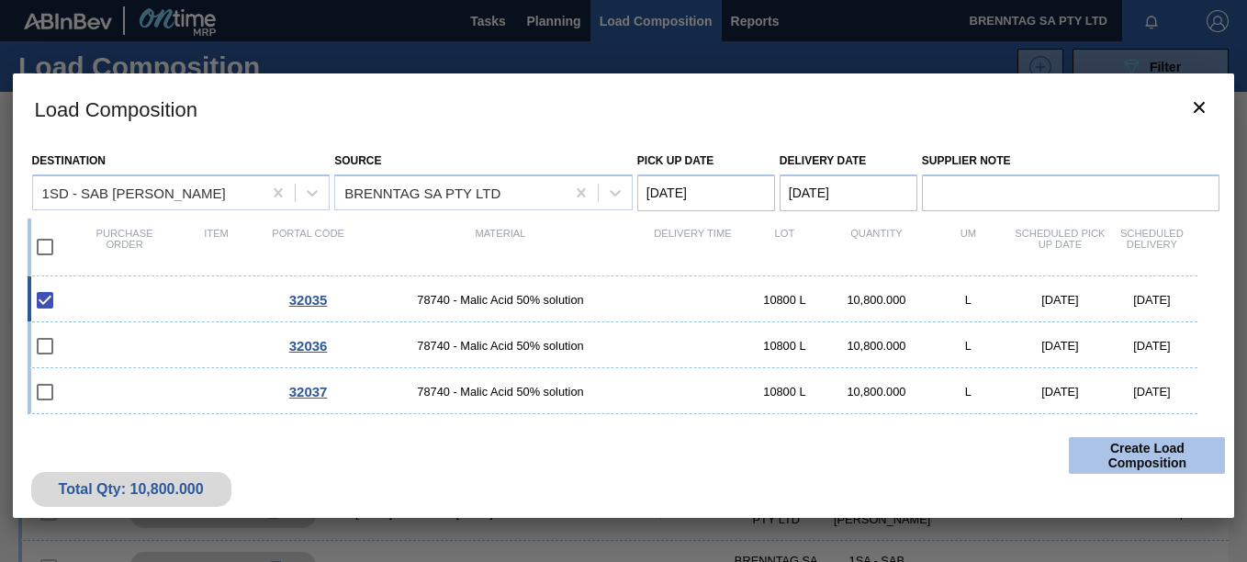
click at [1136, 456] on button "Create Load Composition" at bounding box center [1147, 455] width 156 height 37
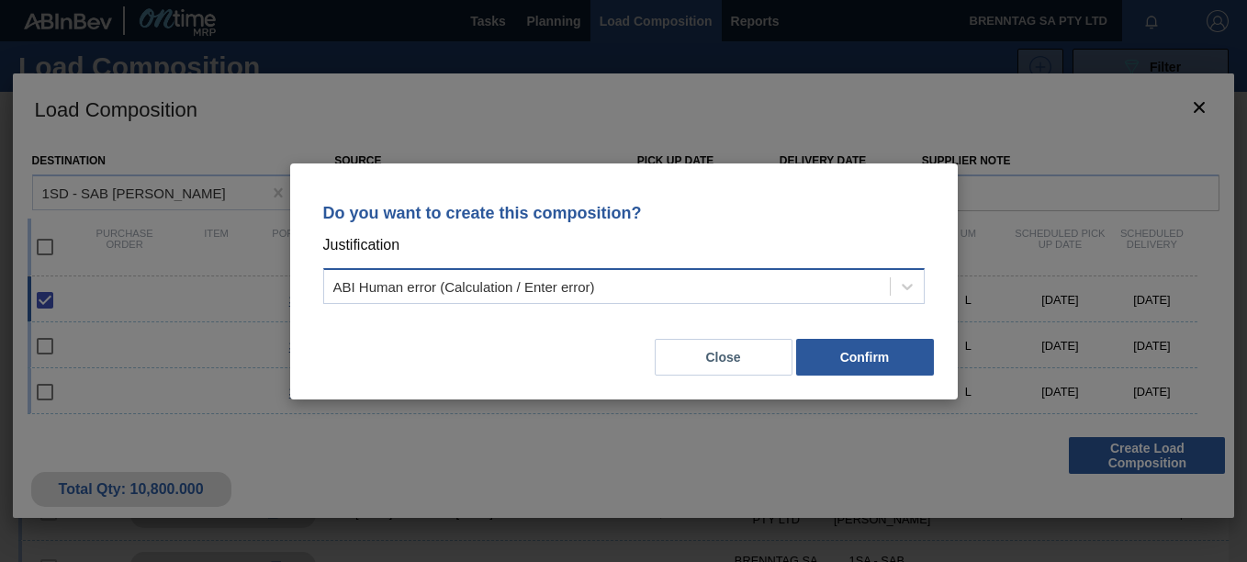
click at [791, 275] on div "ABI Human error (Calculation / Enter error)" at bounding box center [607, 286] width 566 height 27
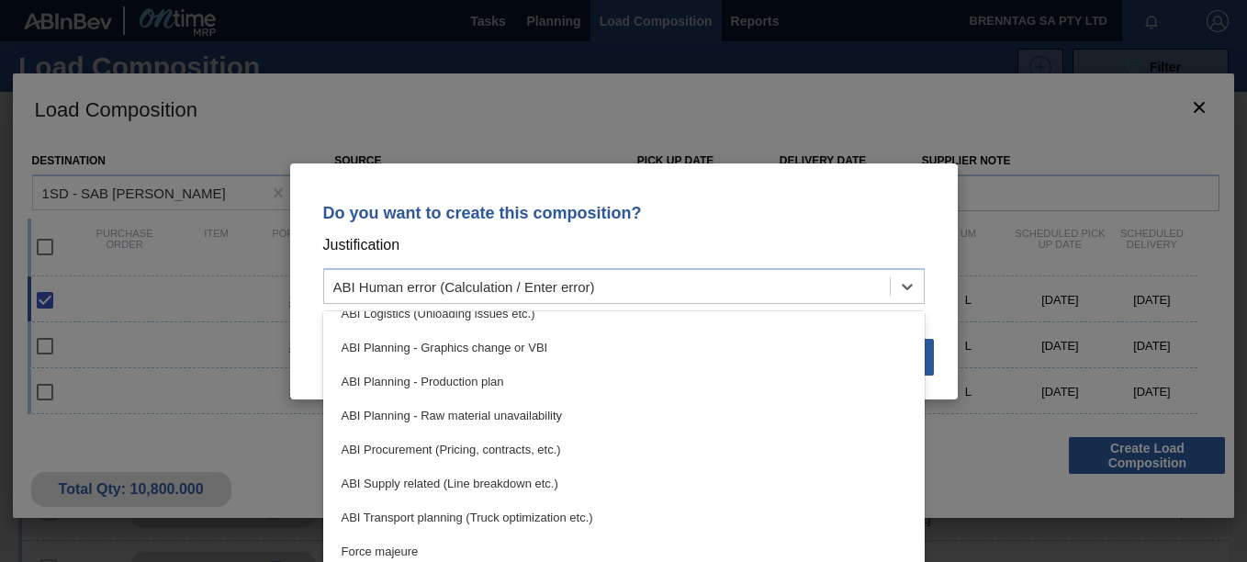
scroll to position [344, 0]
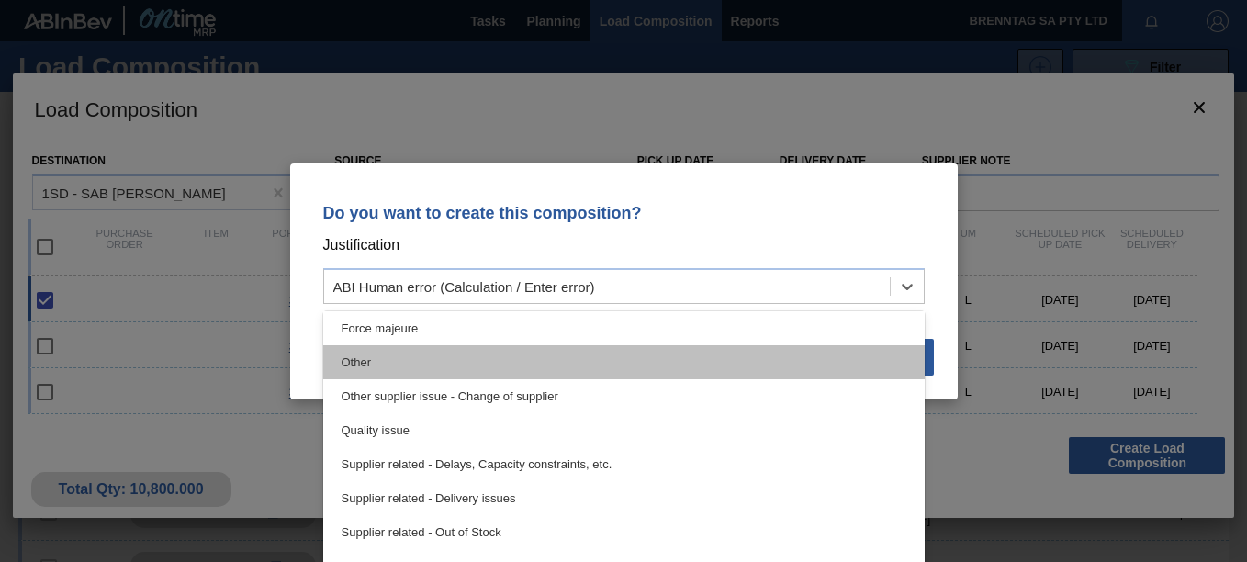
click at [376, 346] on div "Other" at bounding box center [624, 362] width 602 height 34
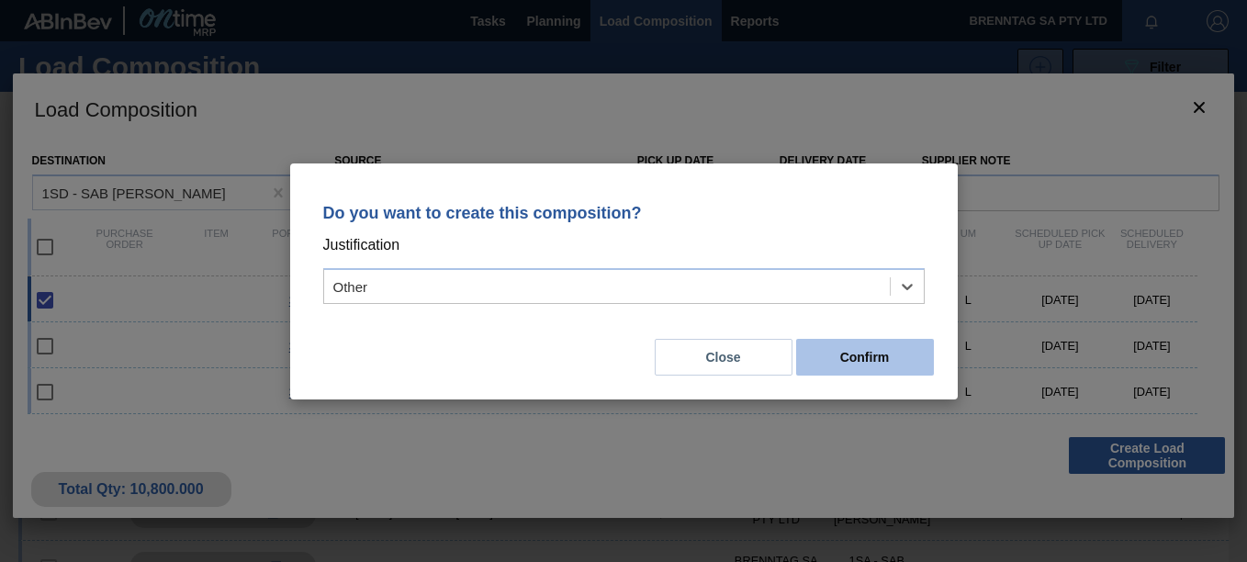
click at [903, 368] on button "Confirm" at bounding box center [865, 357] width 138 height 37
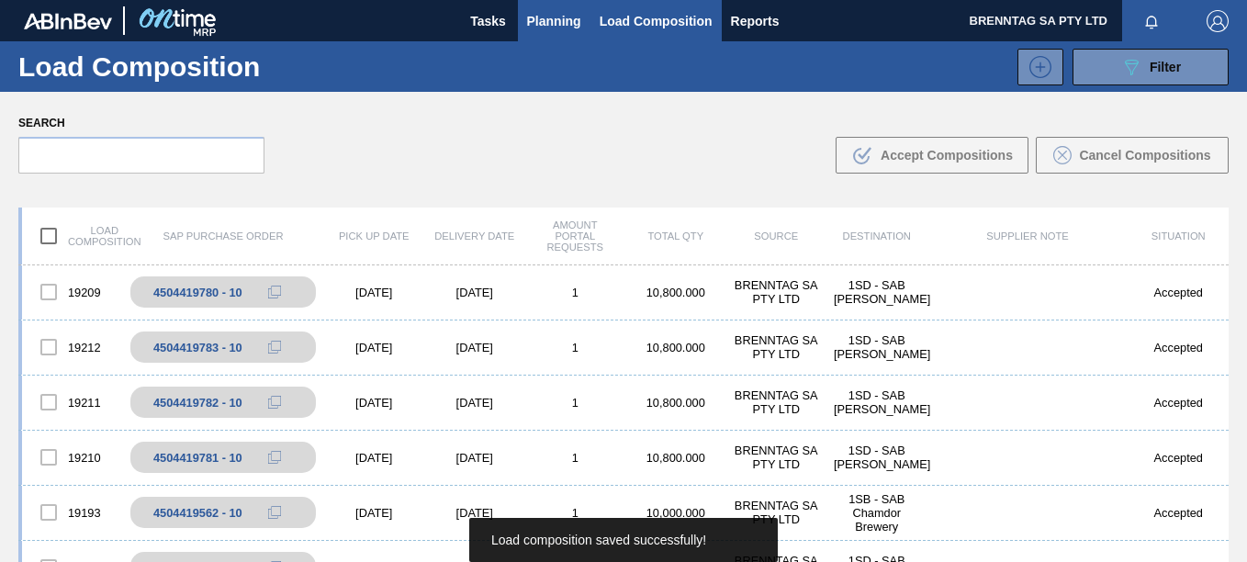
click at [539, 20] on span "Planning" at bounding box center [554, 21] width 54 height 22
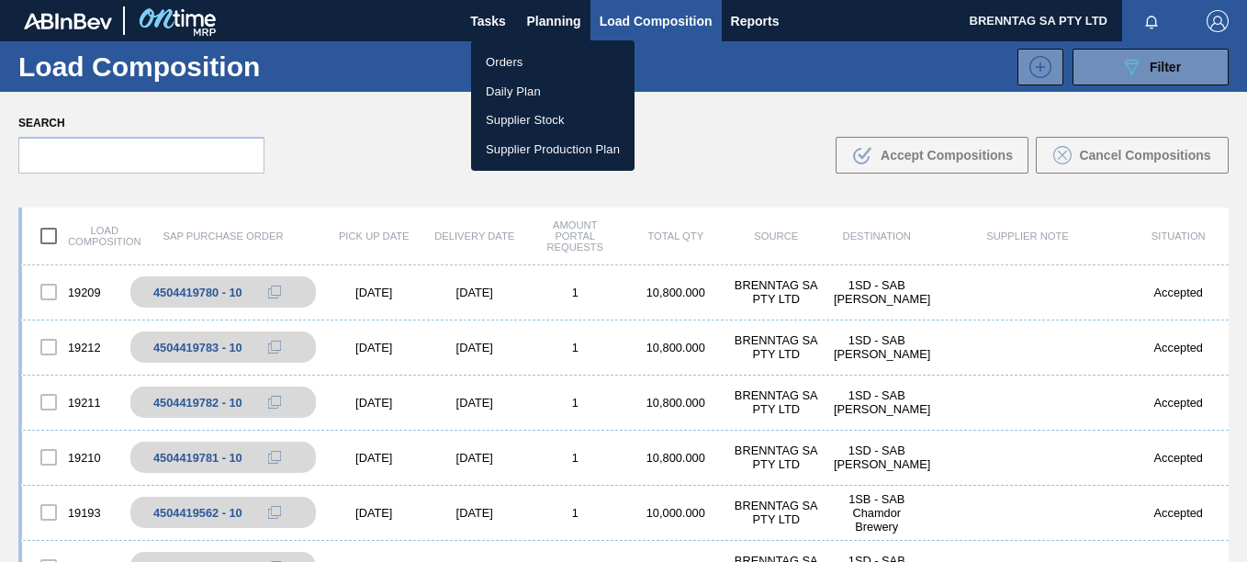
click at [501, 55] on li "Orders" at bounding box center [552, 62] width 163 height 29
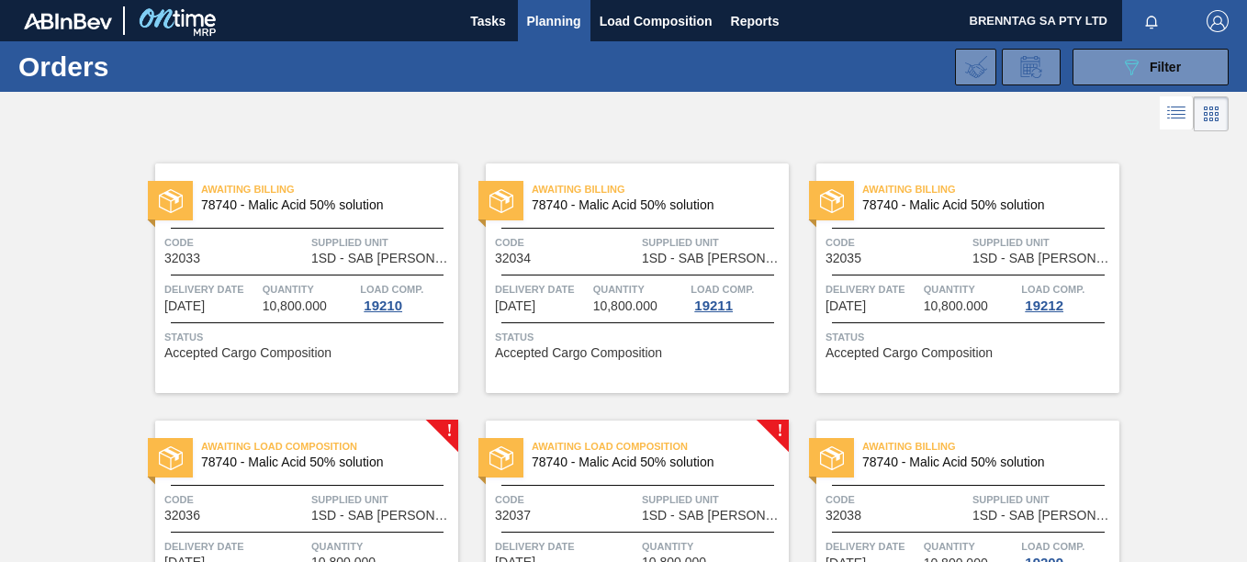
click at [675, 501] on span "Supplied Unit" at bounding box center [713, 499] width 142 height 18
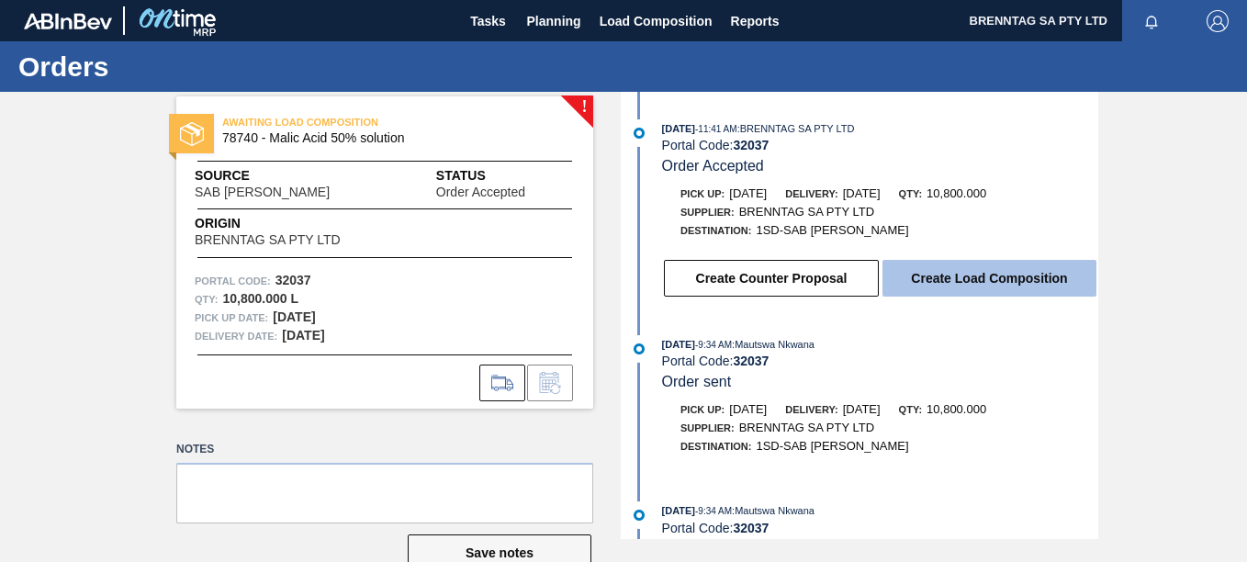
click at [927, 278] on button "Create Load Composition" at bounding box center [990, 278] width 214 height 37
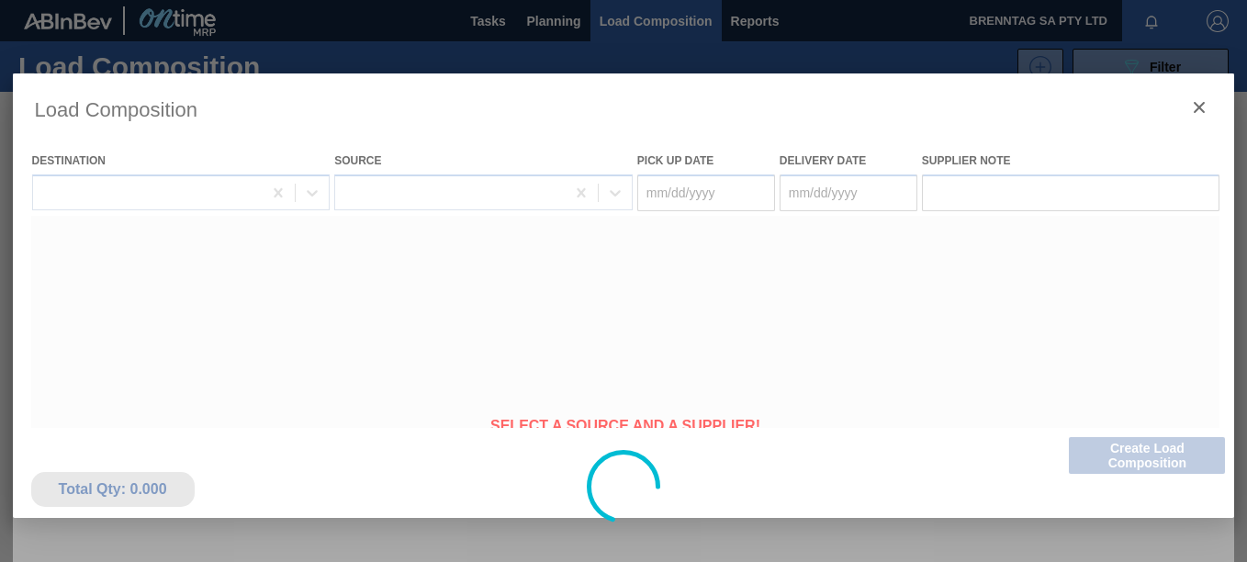
type Date "11/05/2025"
type Date "11/06/2025"
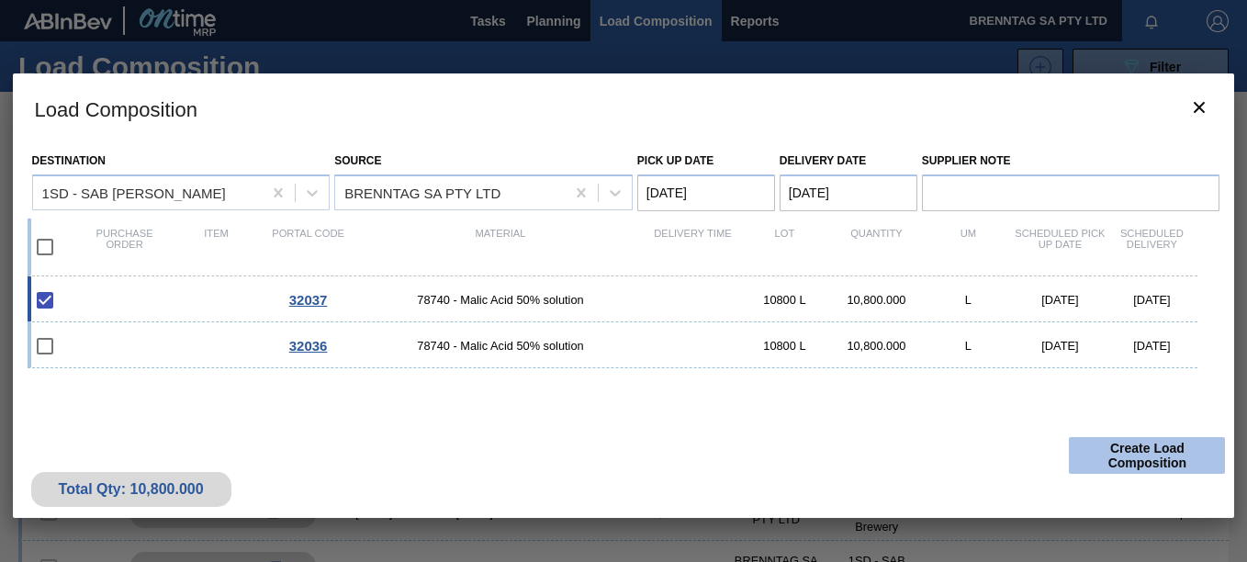
click at [1138, 454] on button "Create Load Composition" at bounding box center [1147, 455] width 156 height 37
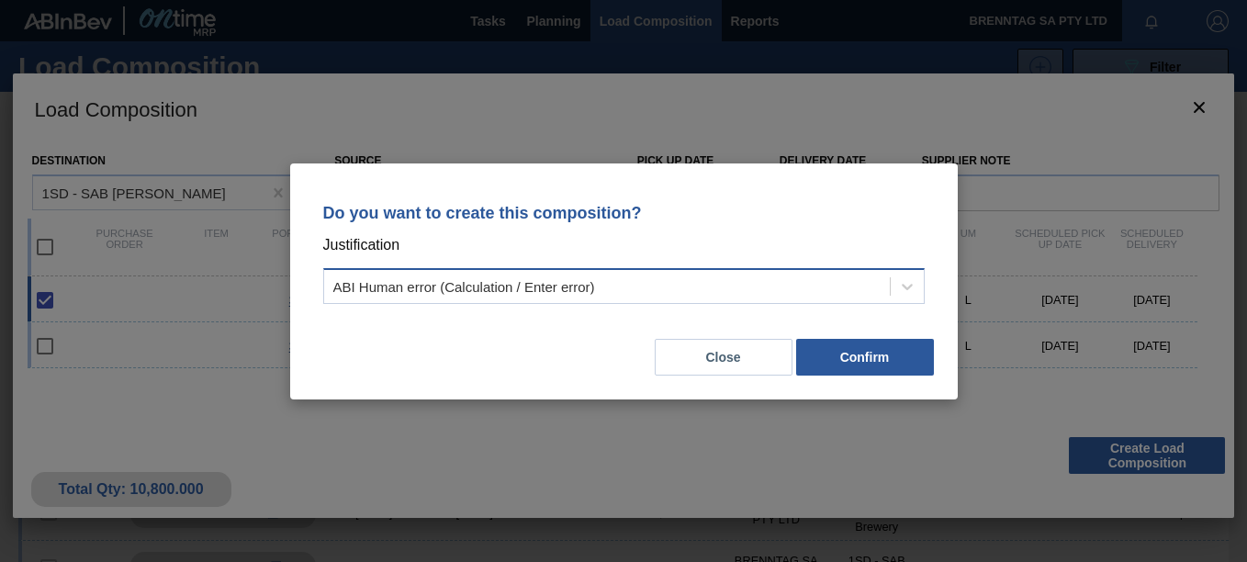
click at [681, 281] on div "ABI Human error (Calculation / Enter error)" at bounding box center [607, 286] width 566 height 27
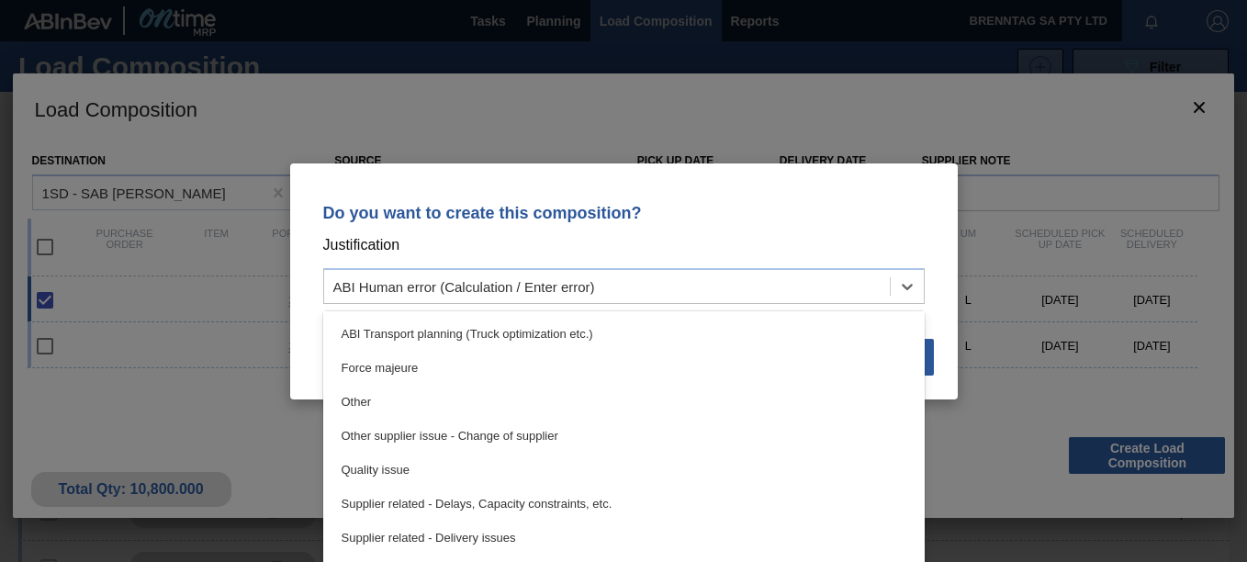
scroll to position [344, 0]
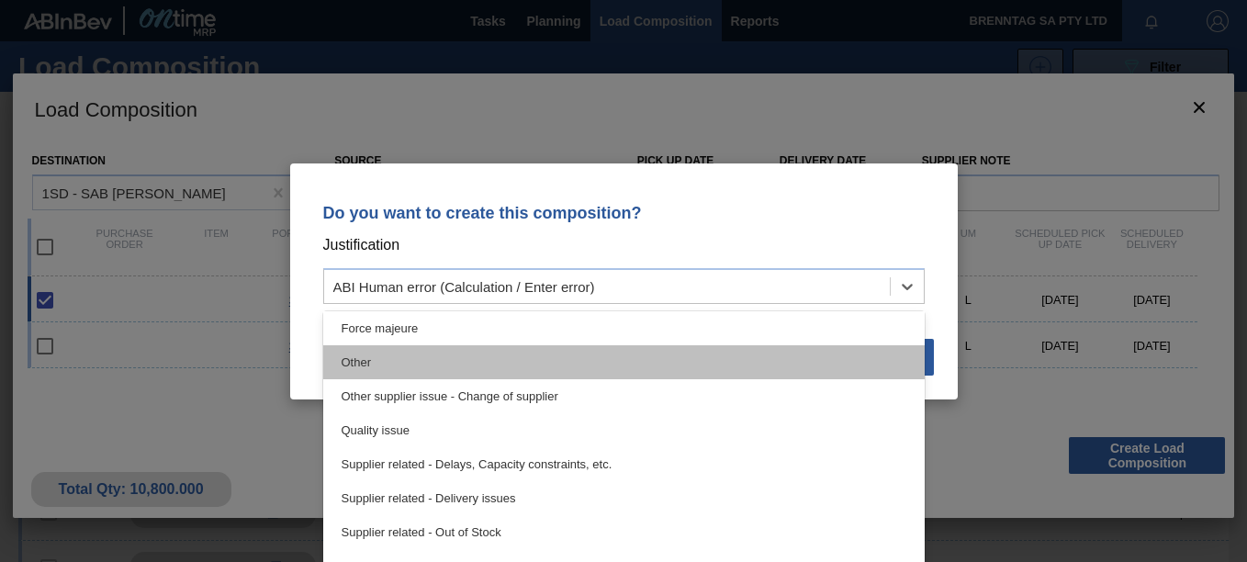
click at [398, 360] on div "Other" at bounding box center [624, 362] width 602 height 34
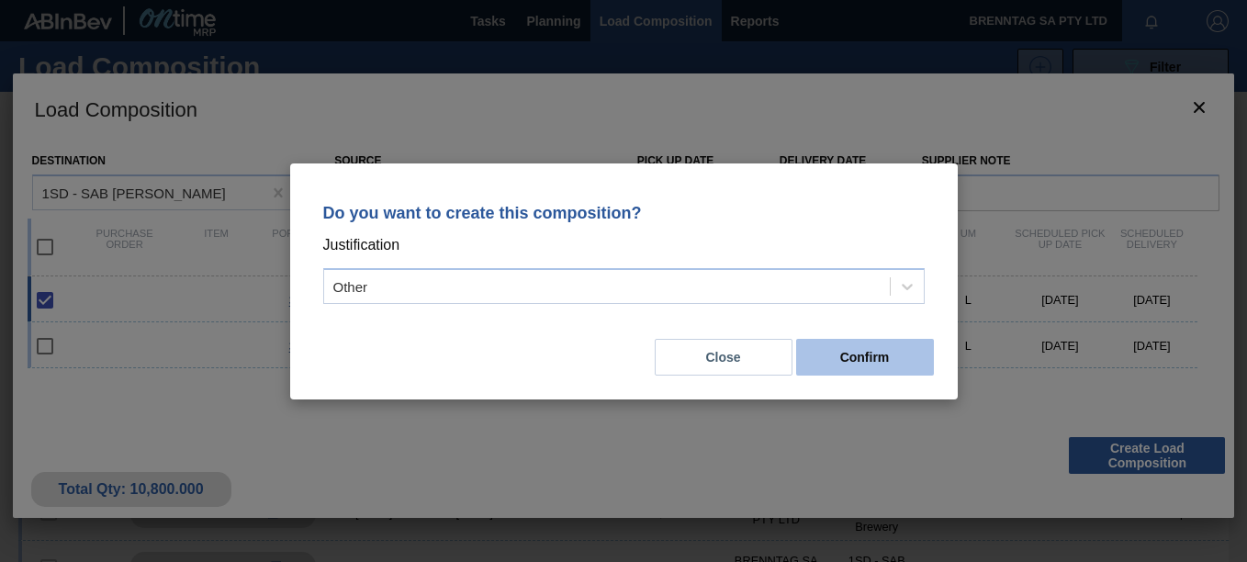
click at [842, 369] on button "Confirm" at bounding box center [865, 357] width 138 height 37
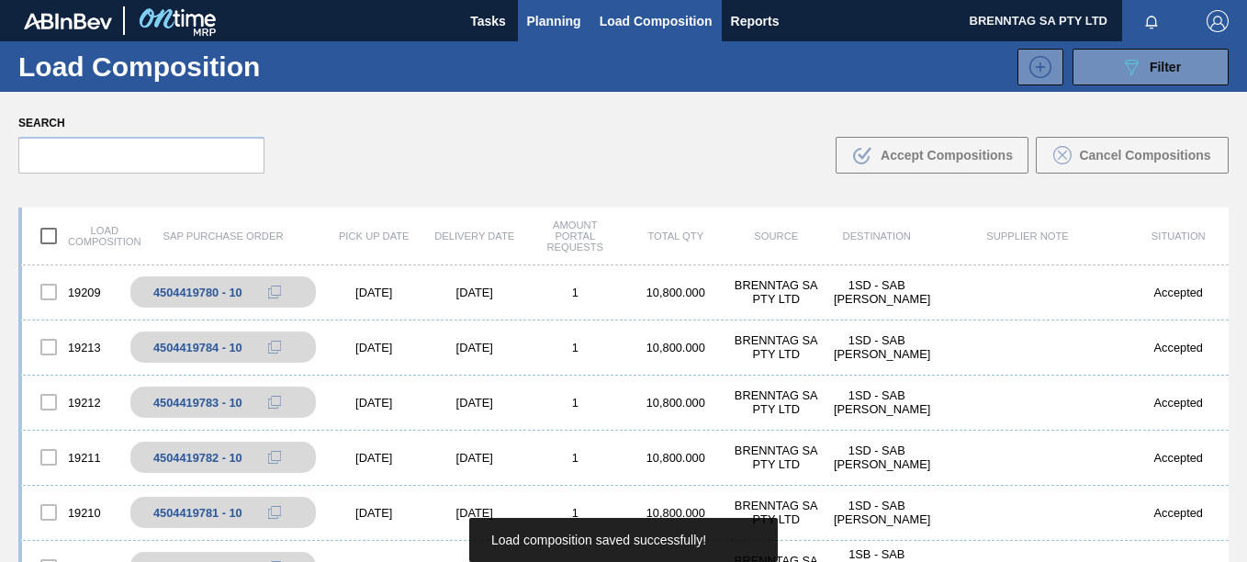
click at [536, 20] on span "Planning" at bounding box center [554, 21] width 54 height 22
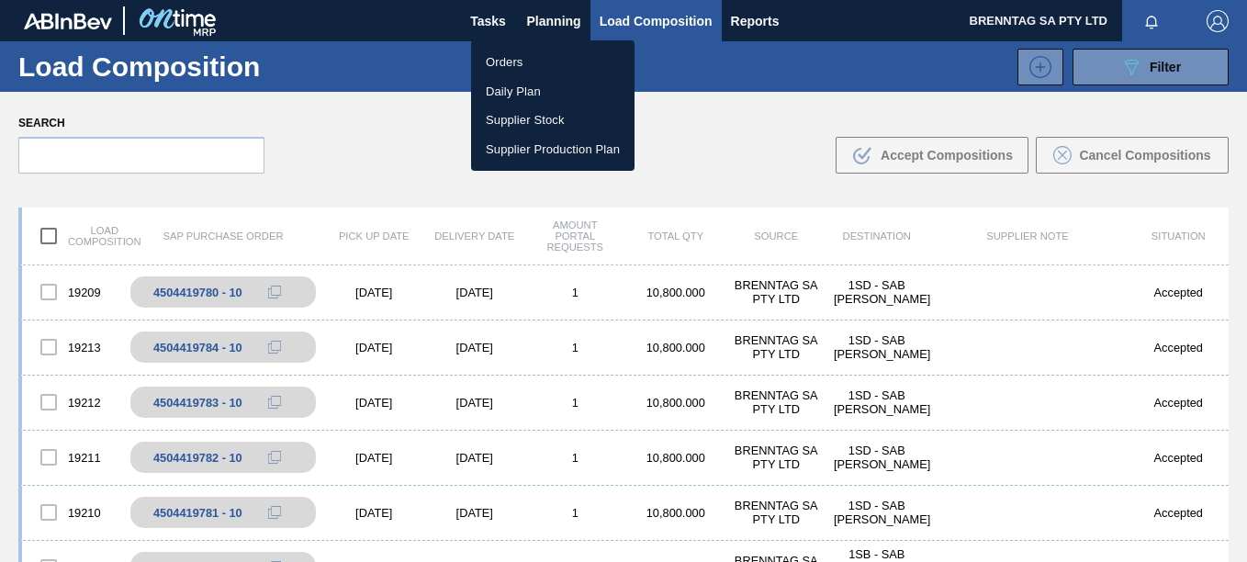
click at [478, 65] on li "Orders" at bounding box center [552, 62] width 163 height 29
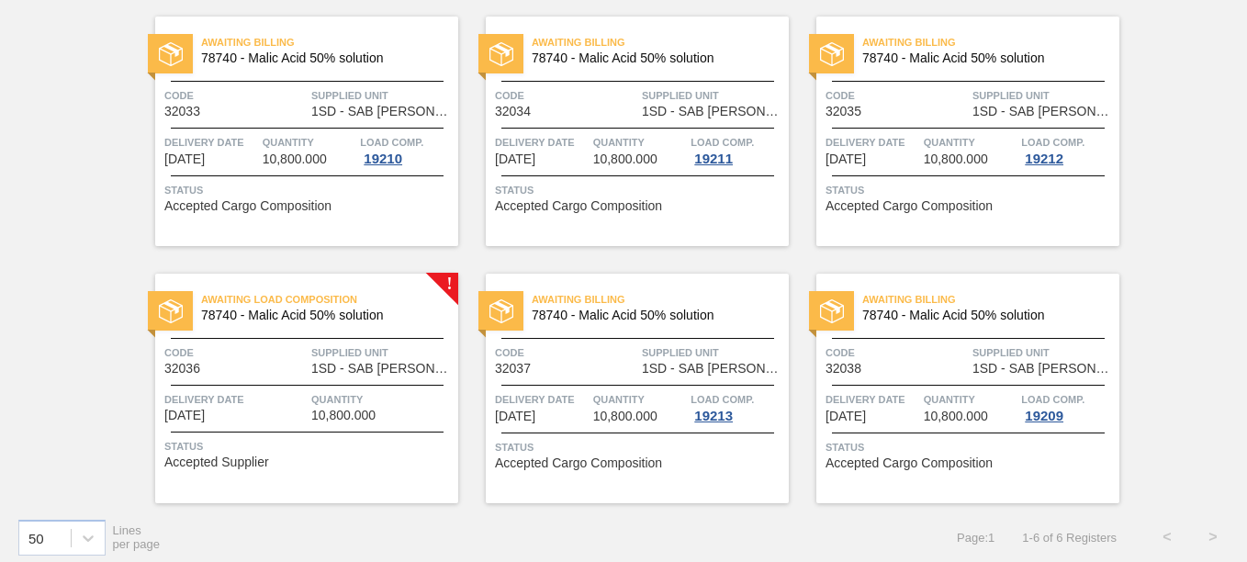
scroll to position [156, 0]
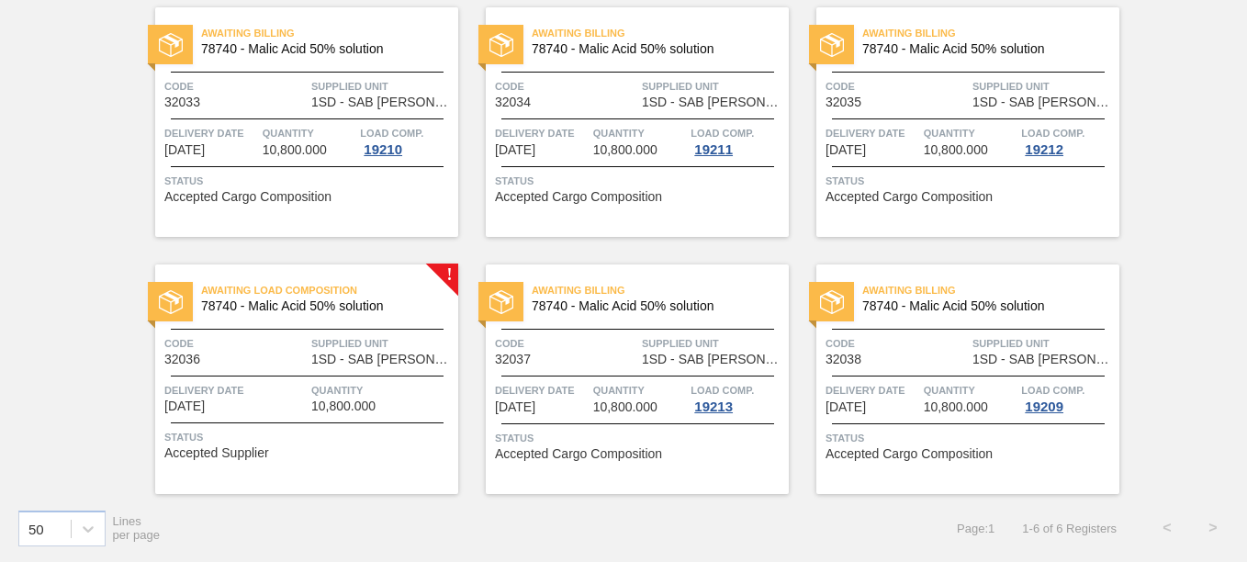
click at [358, 355] on span "1SD - SAB [PERSON_NAME]" at bounding box center [382, 360] width 142 height 14
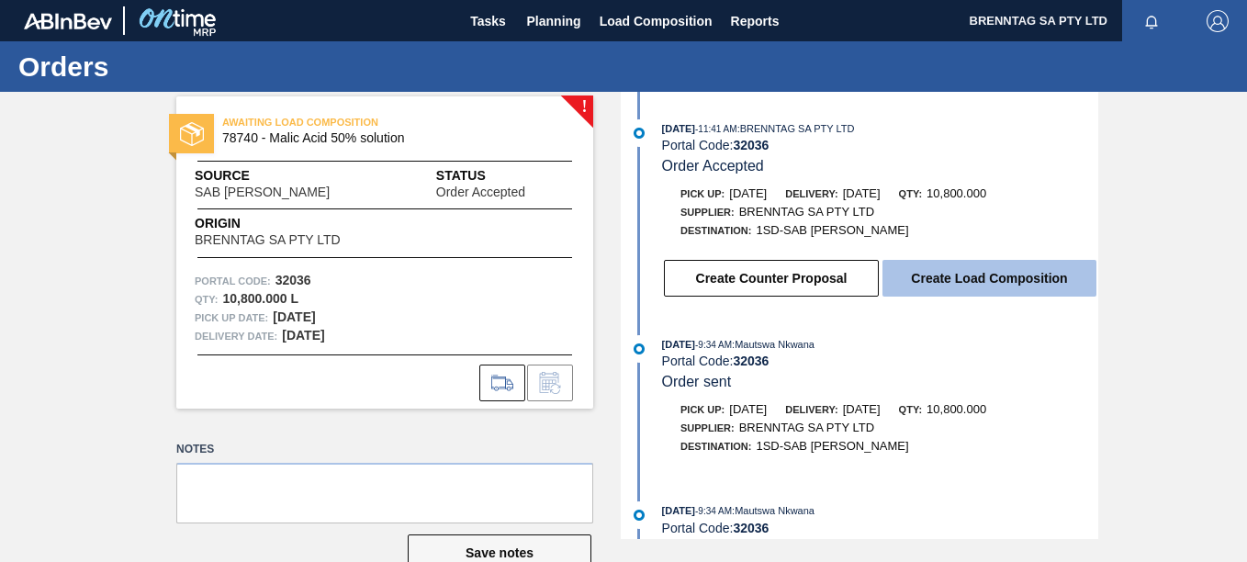
click at [991, 280] on button "Create Load Composition" at bounding box center [990, 278] width 214 height 37
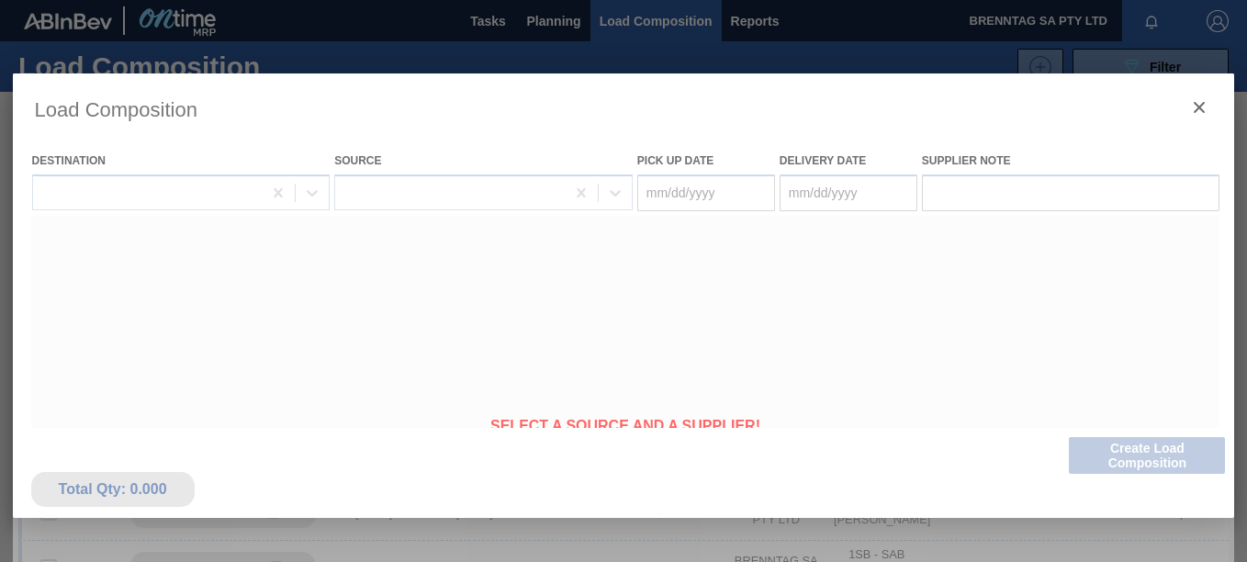
type Date "10/29/2025"
type Date "10/30/2025"
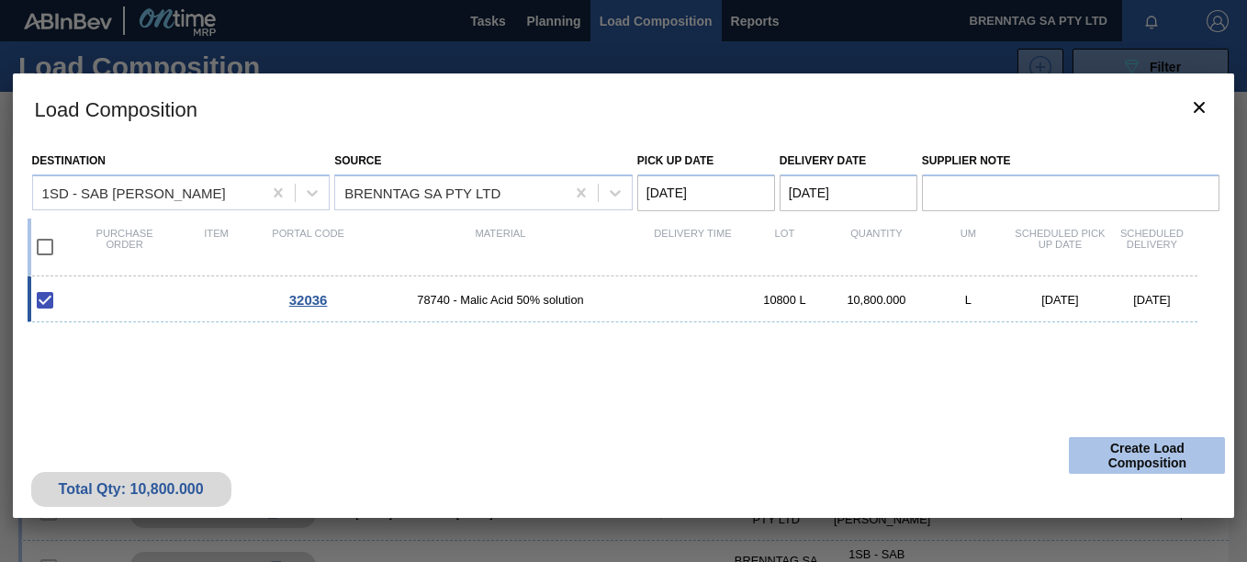
click at [1125, 463] on button "Create Load Composition" at bounding box center [1147, 455] width 156 height 37
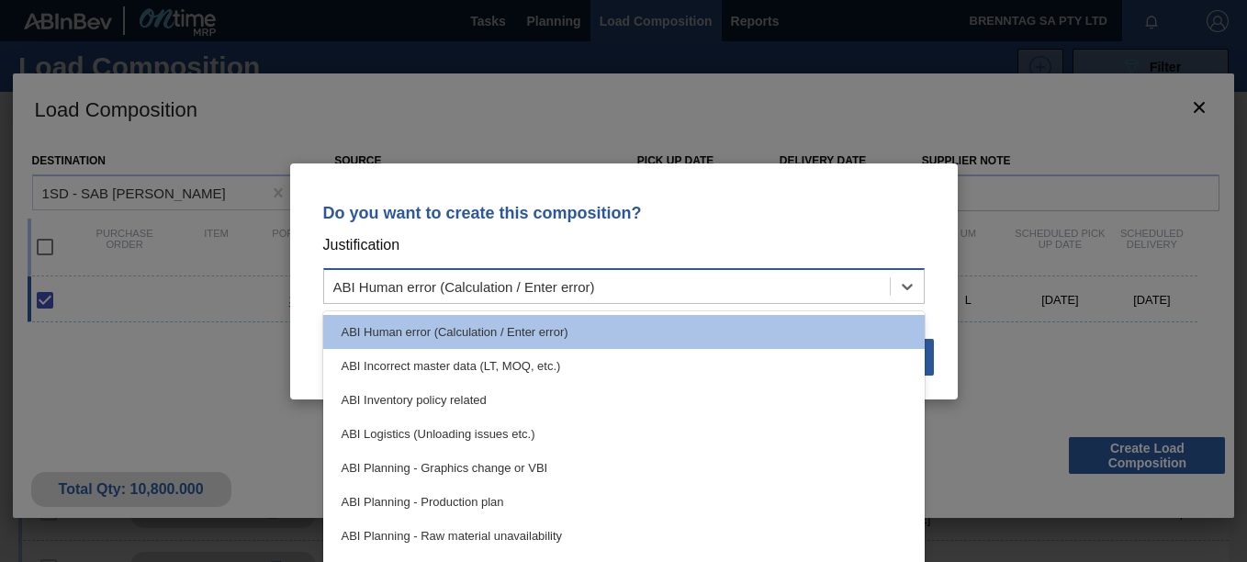
click at [614, 287] on div "ABI Human error (Calculation / Enter error)" at bounding box center [607, 286] width 566 height 27
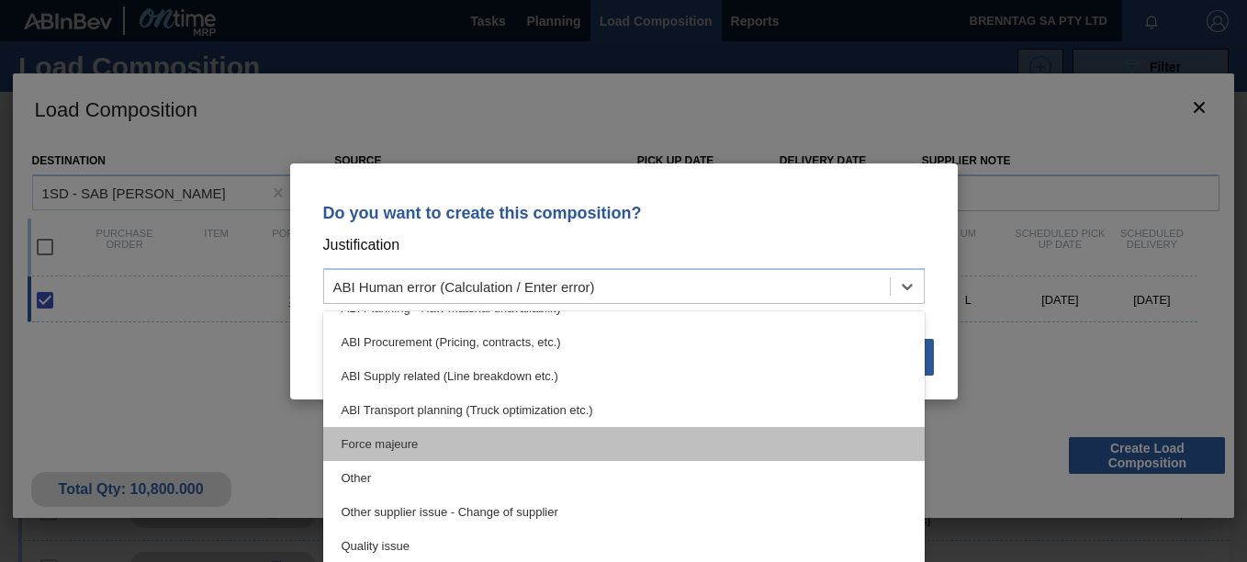
scroll to position [344, 0]
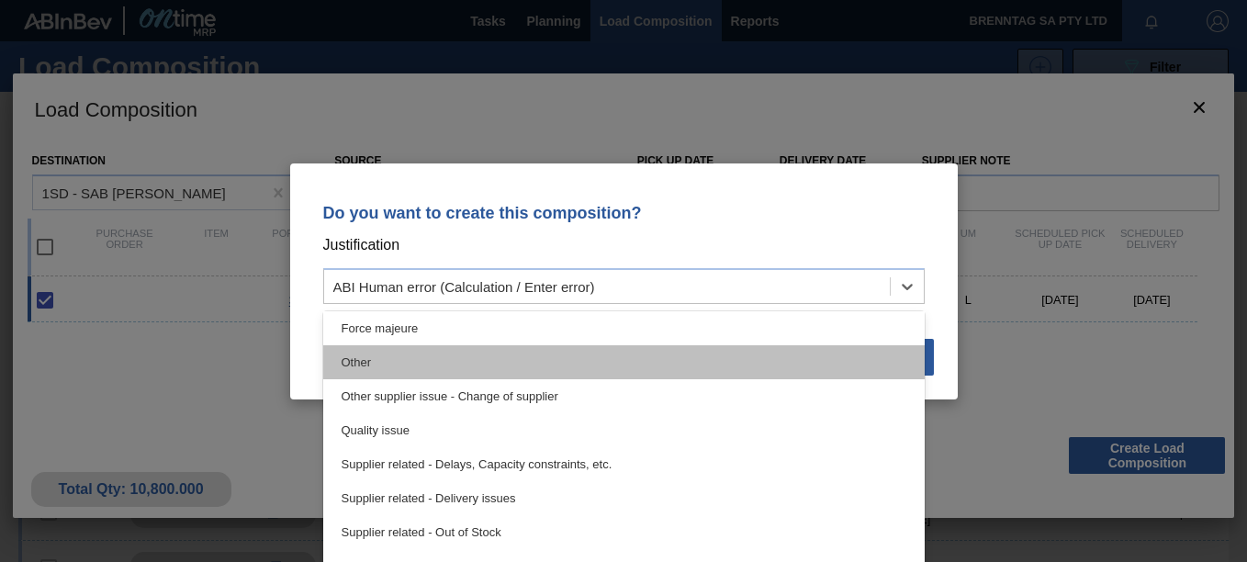
click at [413, 361] on div "Other" at bounding box center [624, 362] width 602 height 34
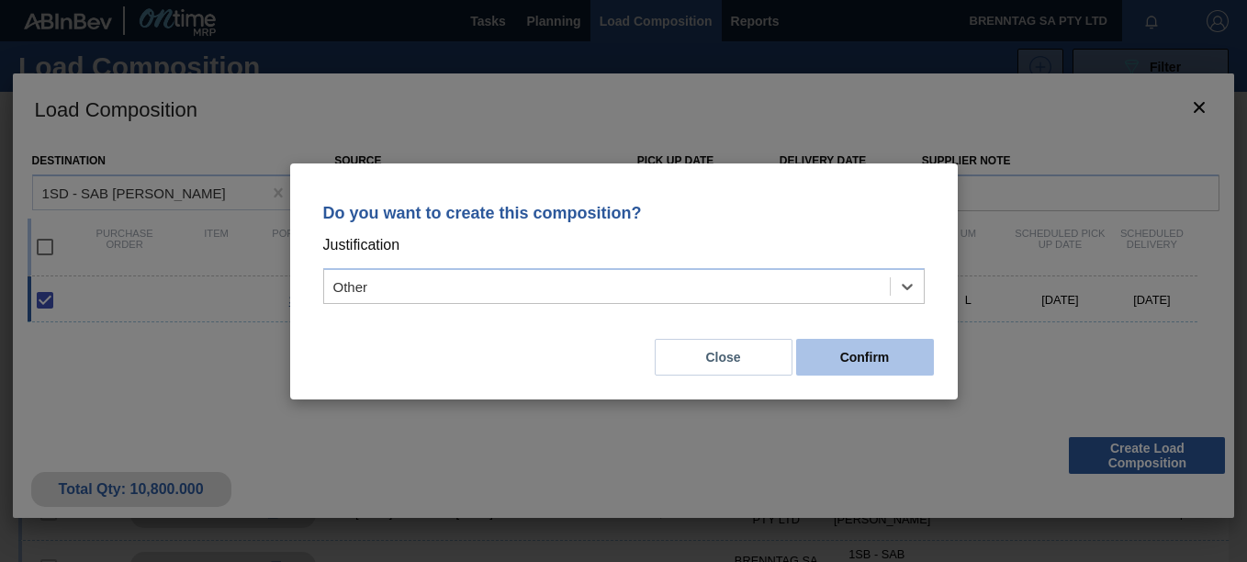
click at [895, 359] on button "Confirm" at bounding box center [865, 357] width 138 height 37
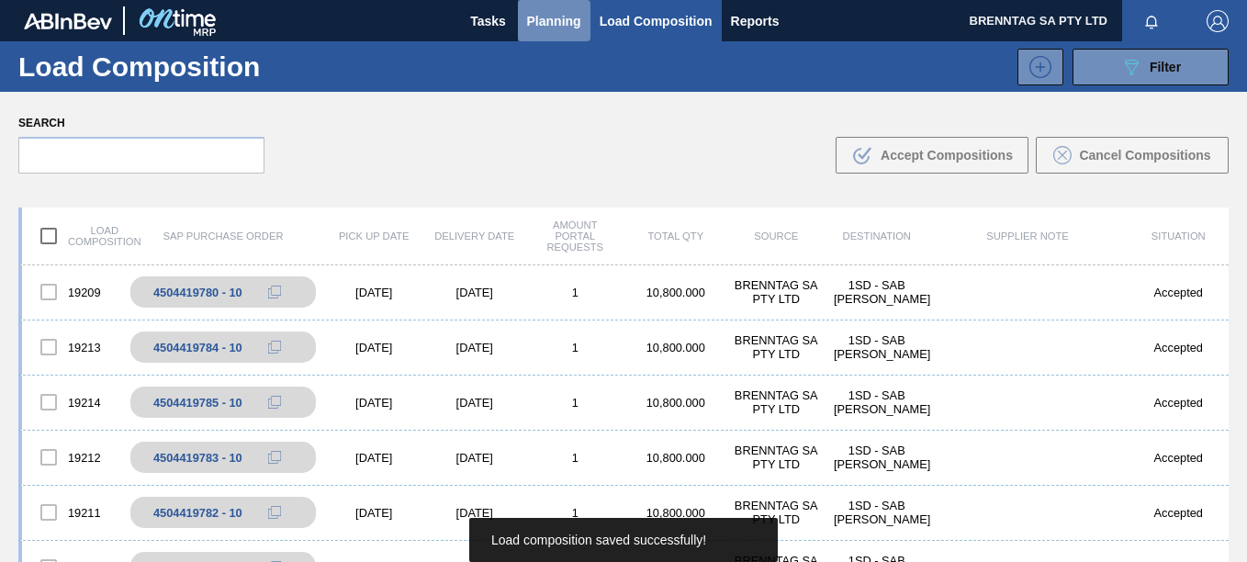
click at [583, 17] on button "Planning" at bounding box center [554, 20] width 73 height 41
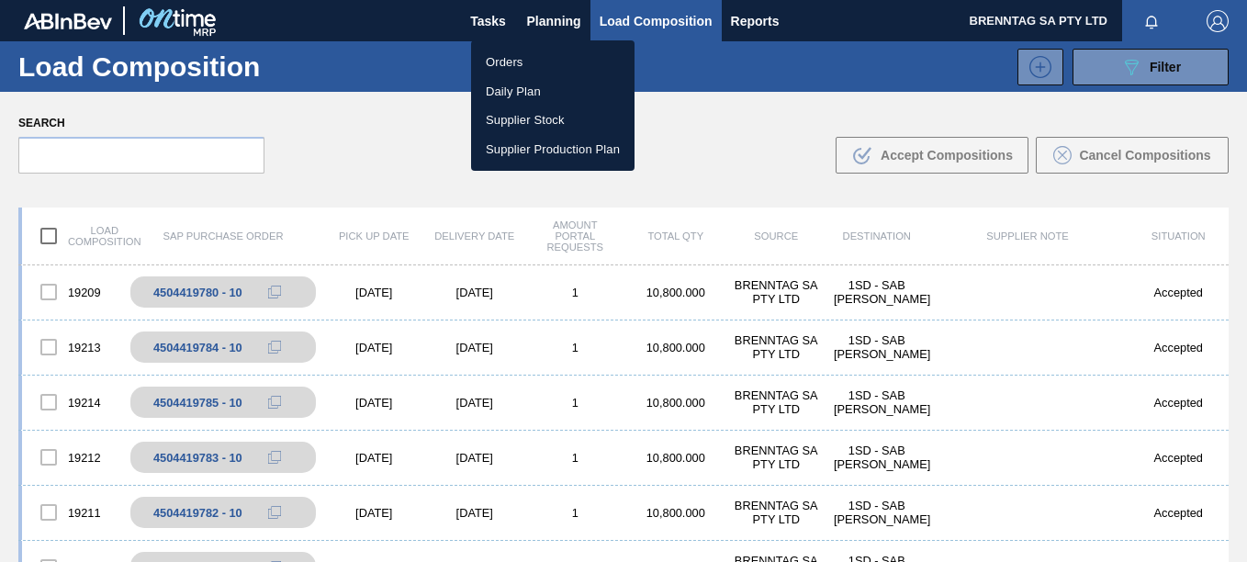
click at [502, 61] on li "Orders" at bounding box center [552, 62] width 163 height 29
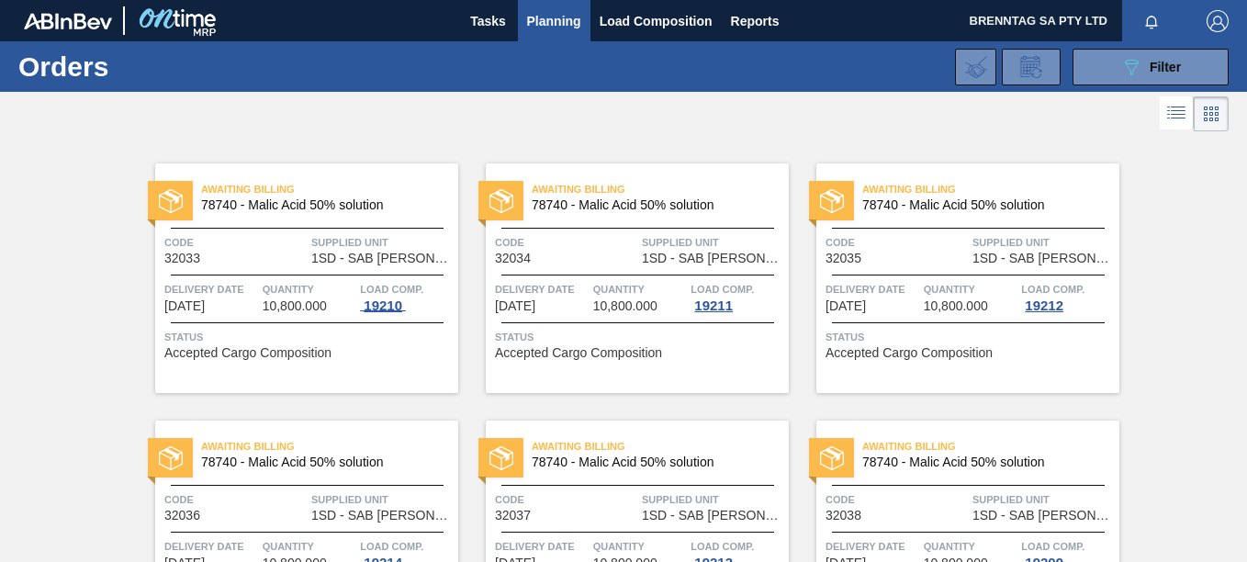
click at [384, 307] on div "19210" at bounding box center [383, 305] width 46 height 15
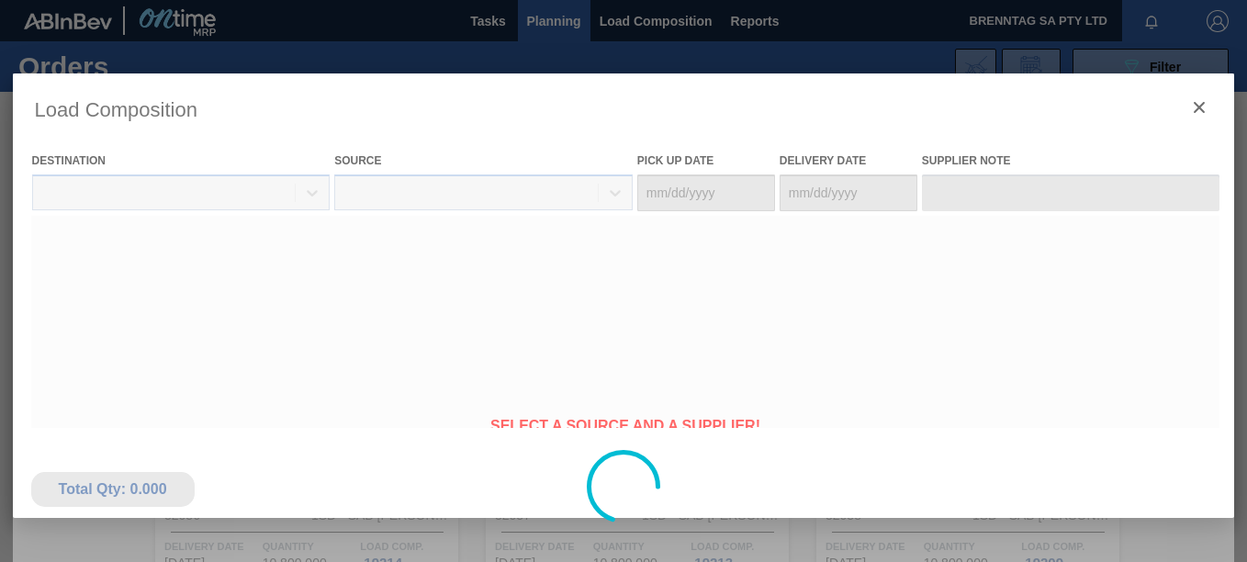
type Date "10/01/2025"
type Date "10/02/2025"
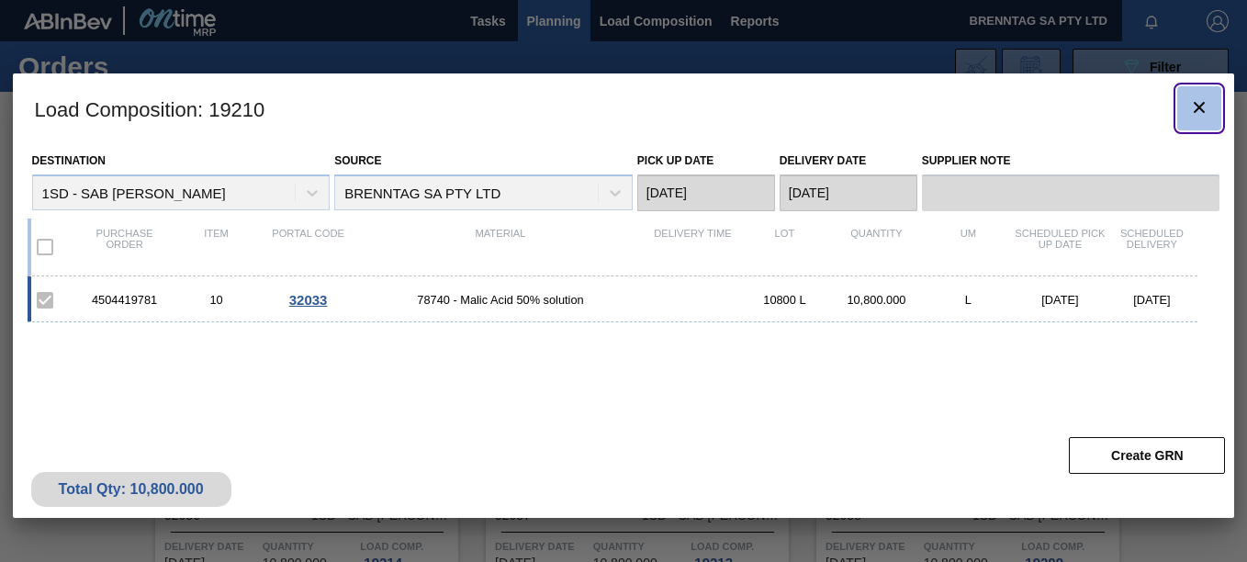
click at [1195, 103] on icon "botão de ícone" at bounding box center [1199, 107] width 11 height 11
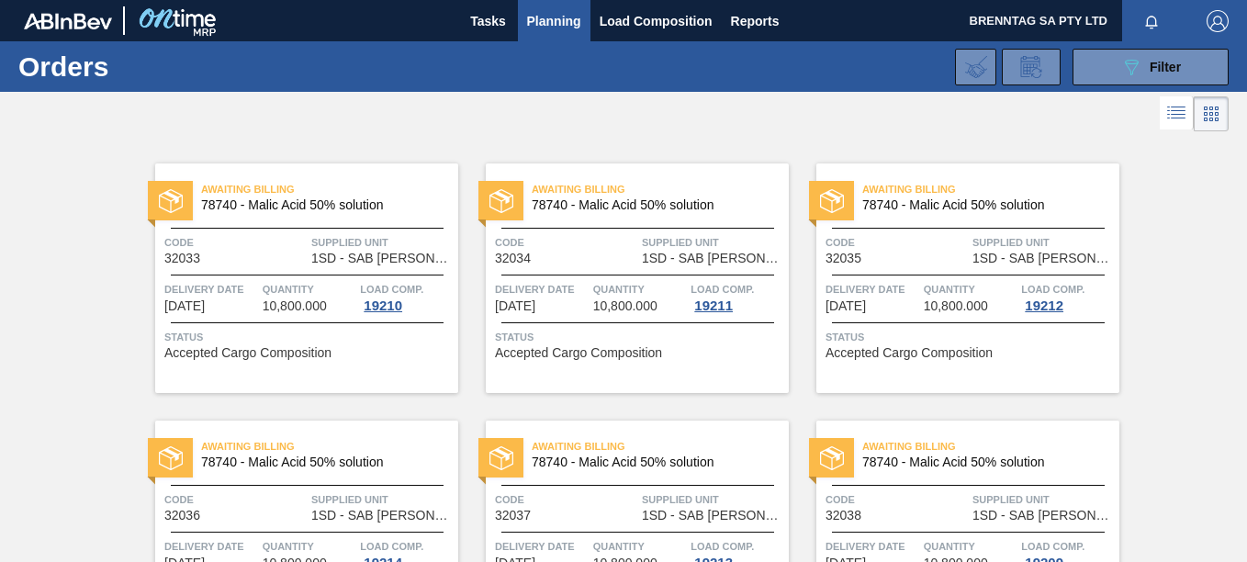
click at [279, 239] on span "Code" at bounding box center [235, 242] width 142 height 18
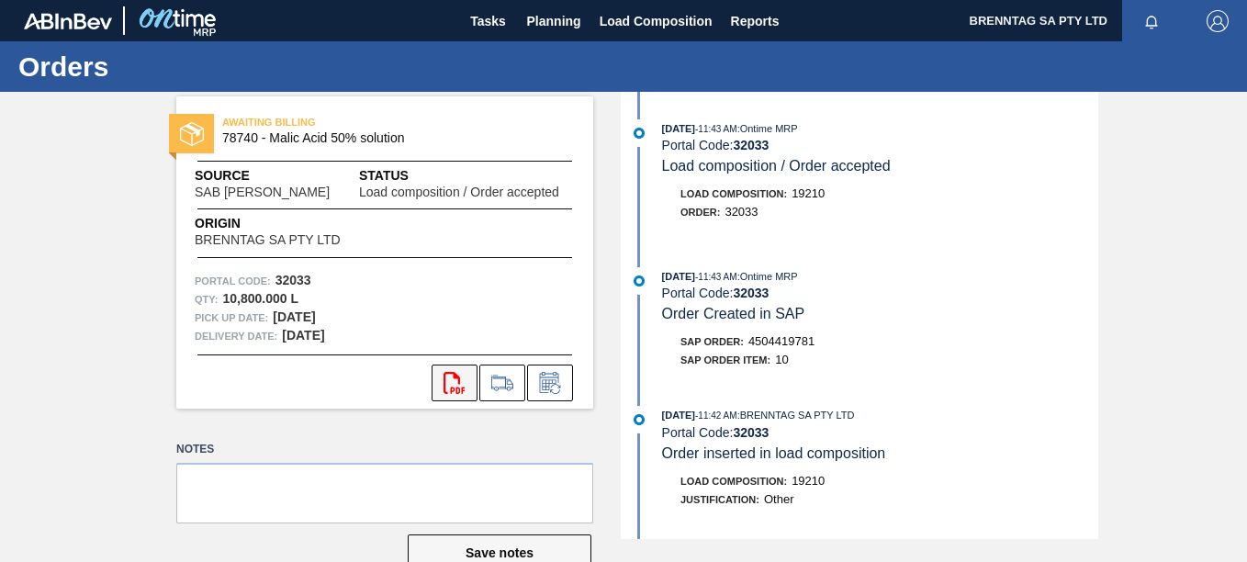
click at [456, 380] on icon "svg{fill:#ff0000}" at bounding box center [455, 383] width 22 height 22
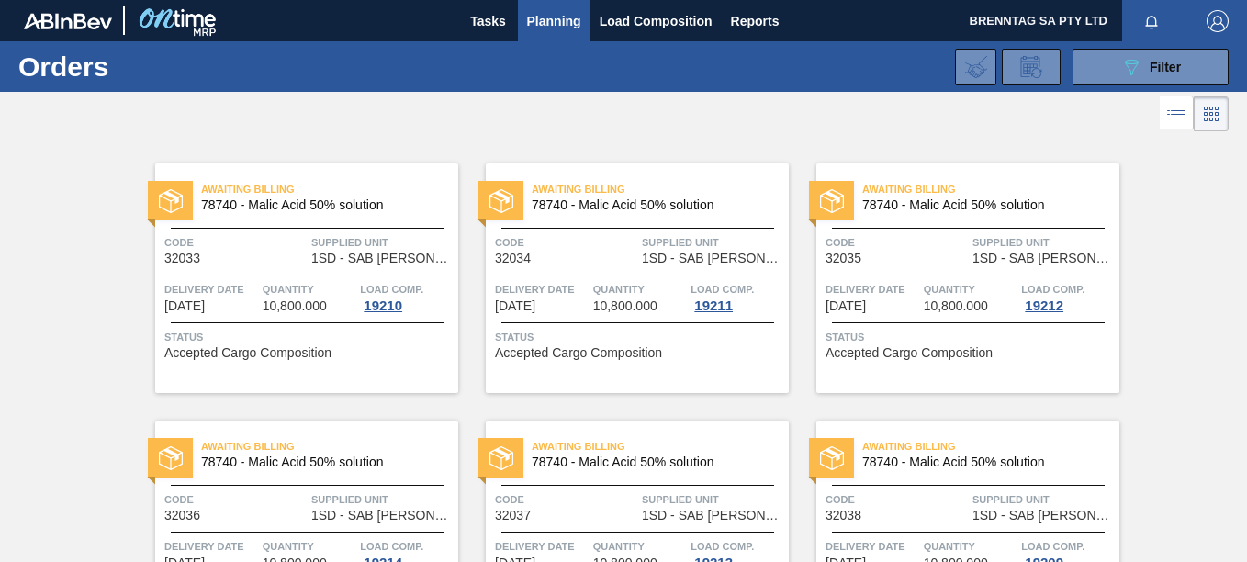
click at [612, 303] on span "10,800.000" at bounding box center [625, 306] width 64 height 14
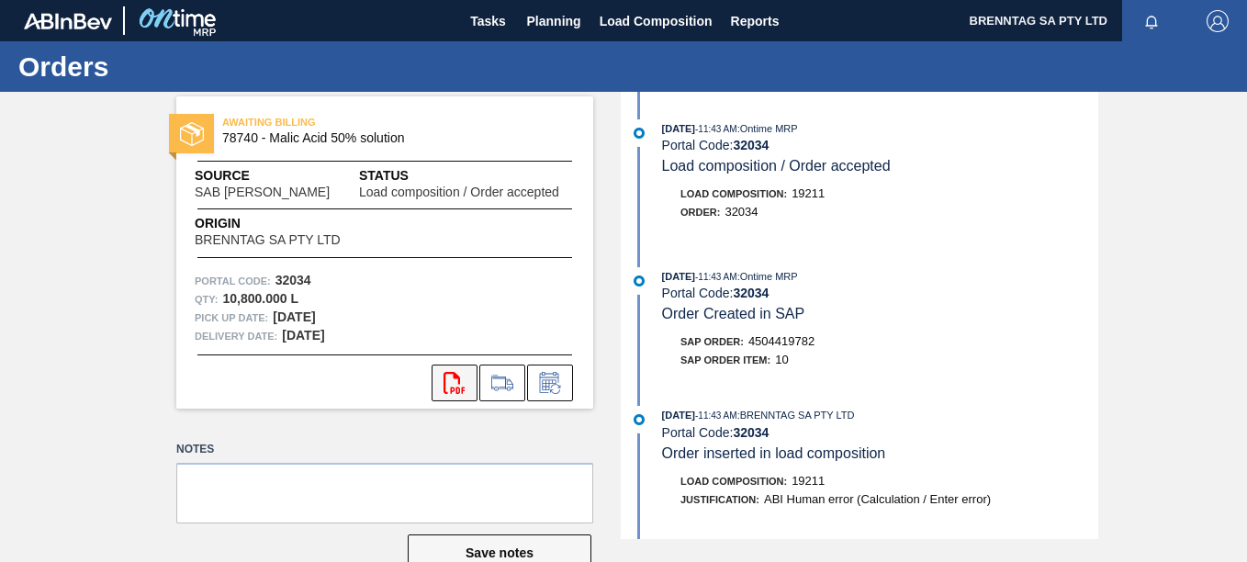
click at [444, 387] on icon at bounding box center [454, 383] width 21 height 22
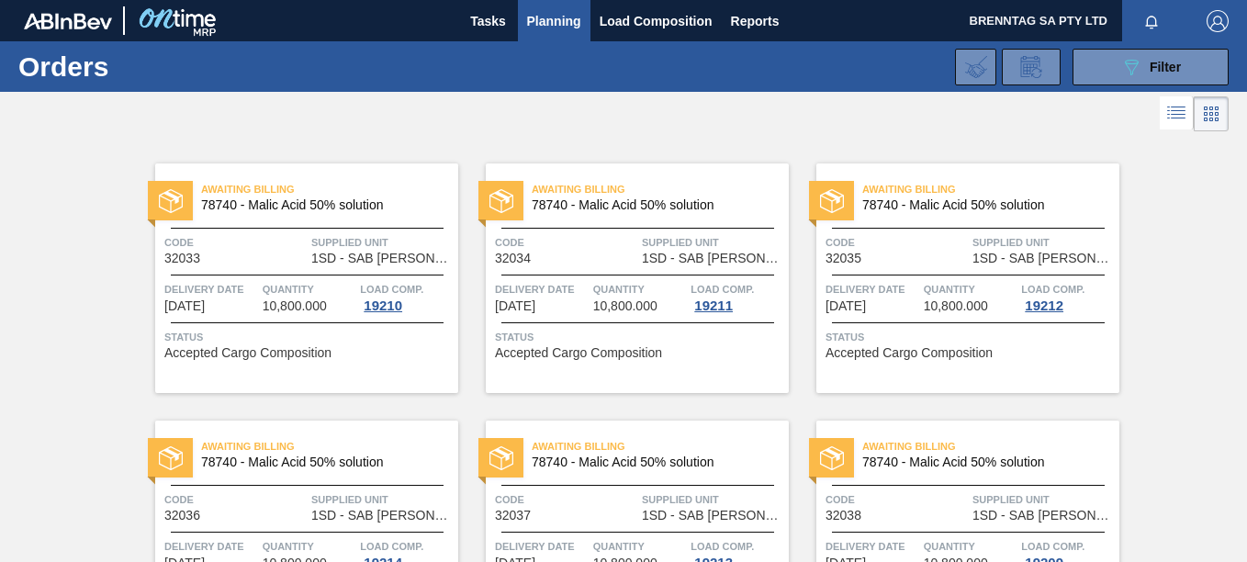
click at [959, 296] on span "Quantity" at bounding box center [971, 289] width 94 height 18
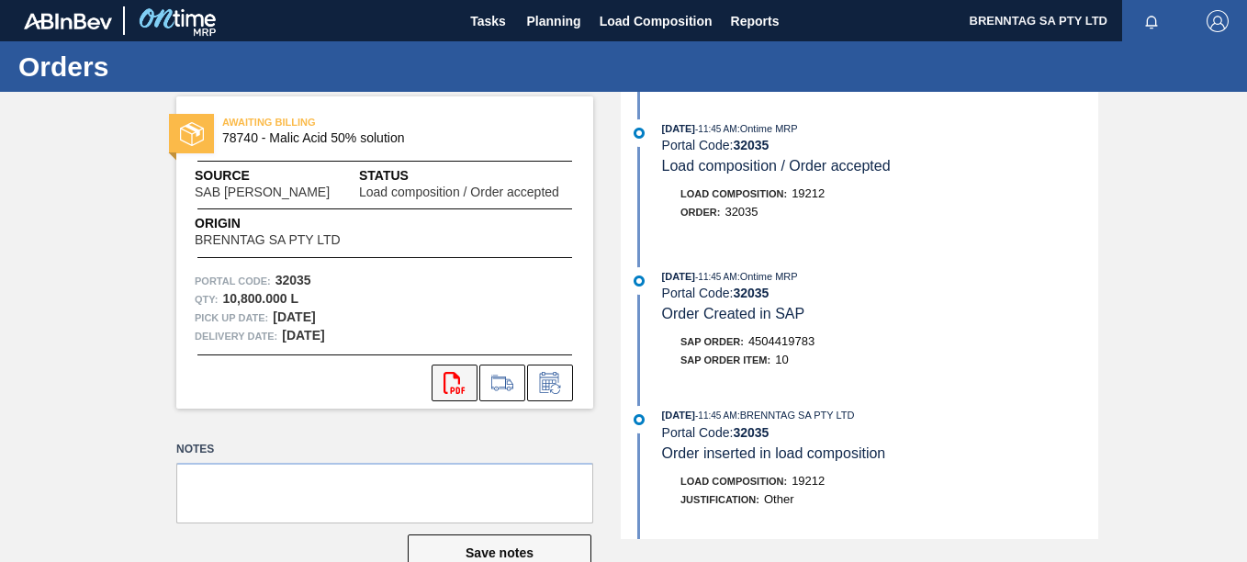
click at [461, 389] on icon at bounding box center [454, 383] width 21 height 22
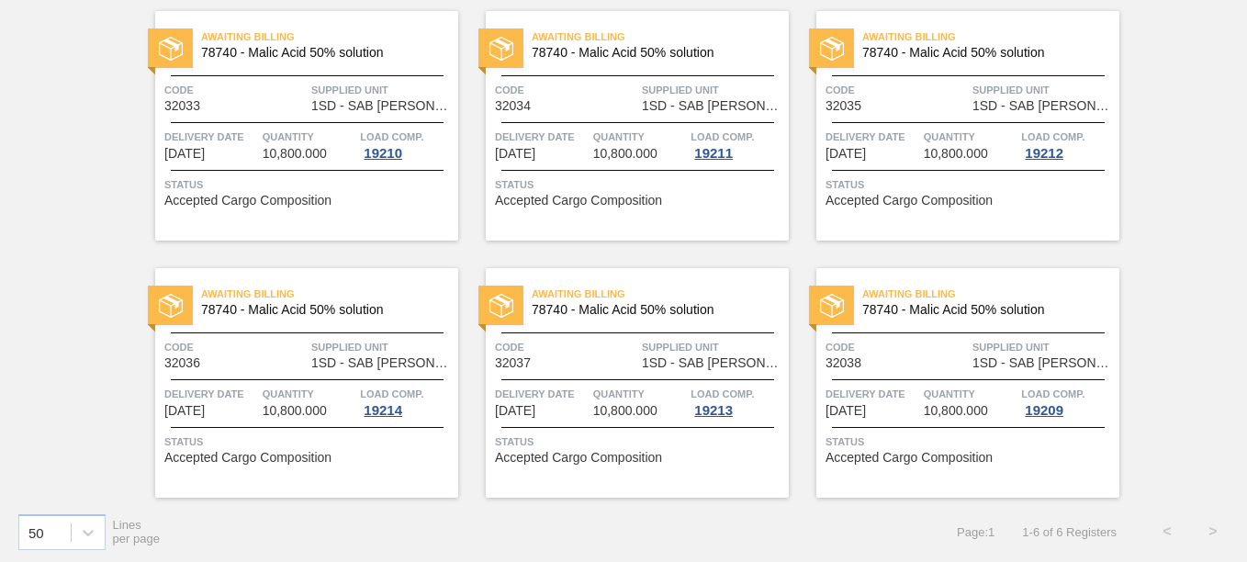
scroll to position [156, 0]
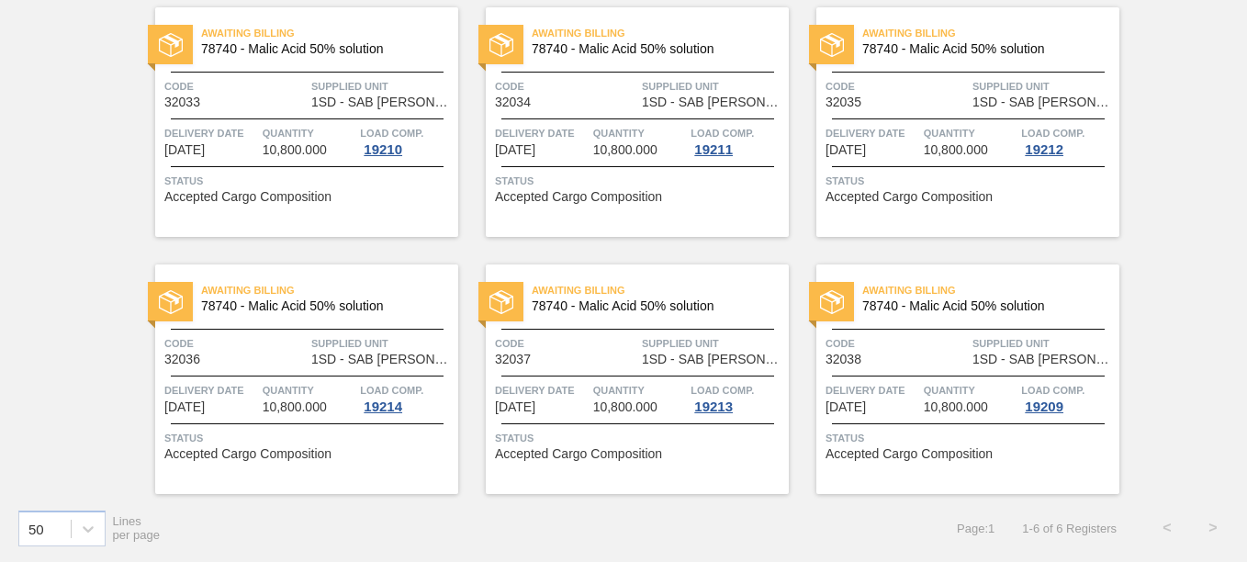
click at [335, 355] on span "1SD - SAB [PERSON_NAME]" at bounding box center [382, 360] width 142 height 14
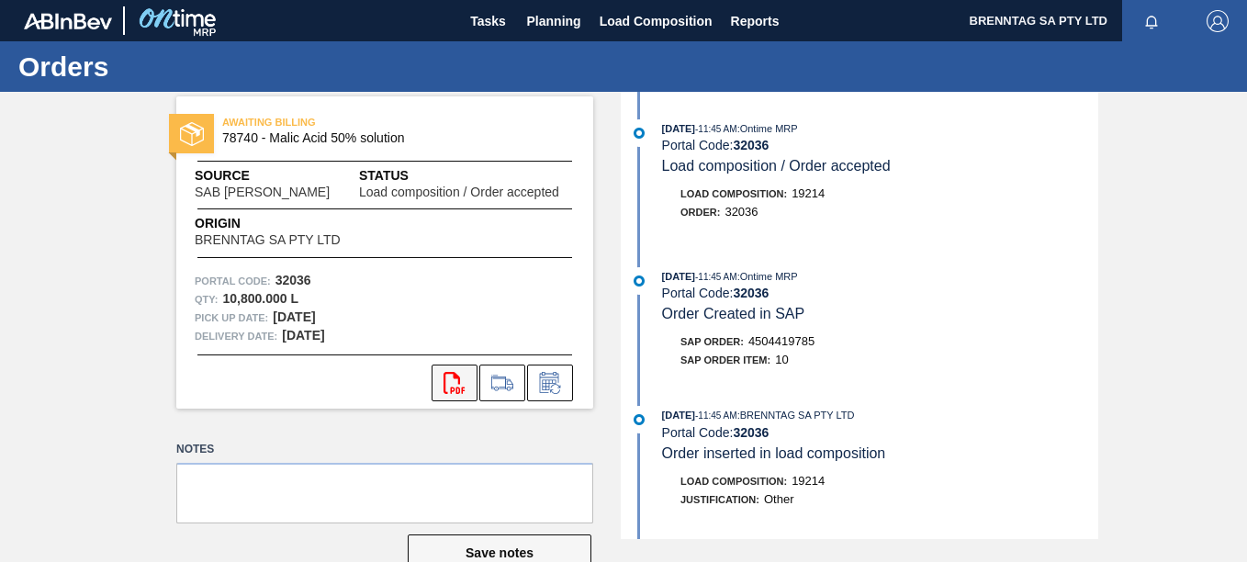
click at [457, 384] on icon at bounding box center [454, 383] width 21 height 22
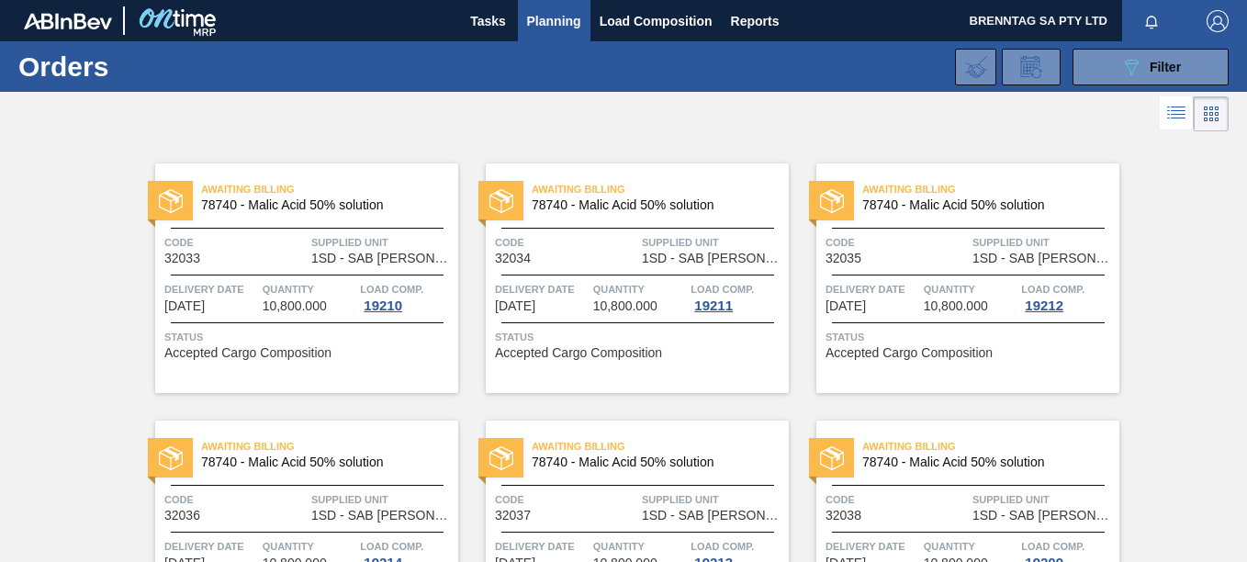
click at [631, 524] on div "Awaiting Billing 78740 - Malic Acid 50% solution Code 32037 Supplied Unit 1SD -…" at bounding box center [637, 536] width 303 height 230
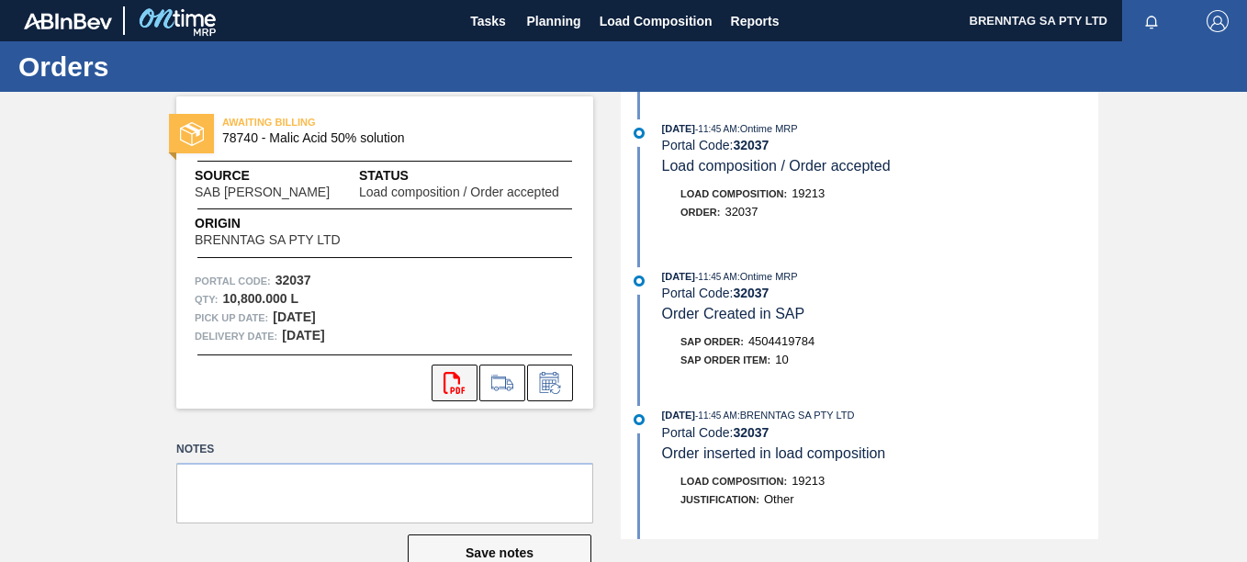
click at [444, 383] on icon "svg{fill:#ff0000}" at bounding box center [455, 383] width 22 height 22
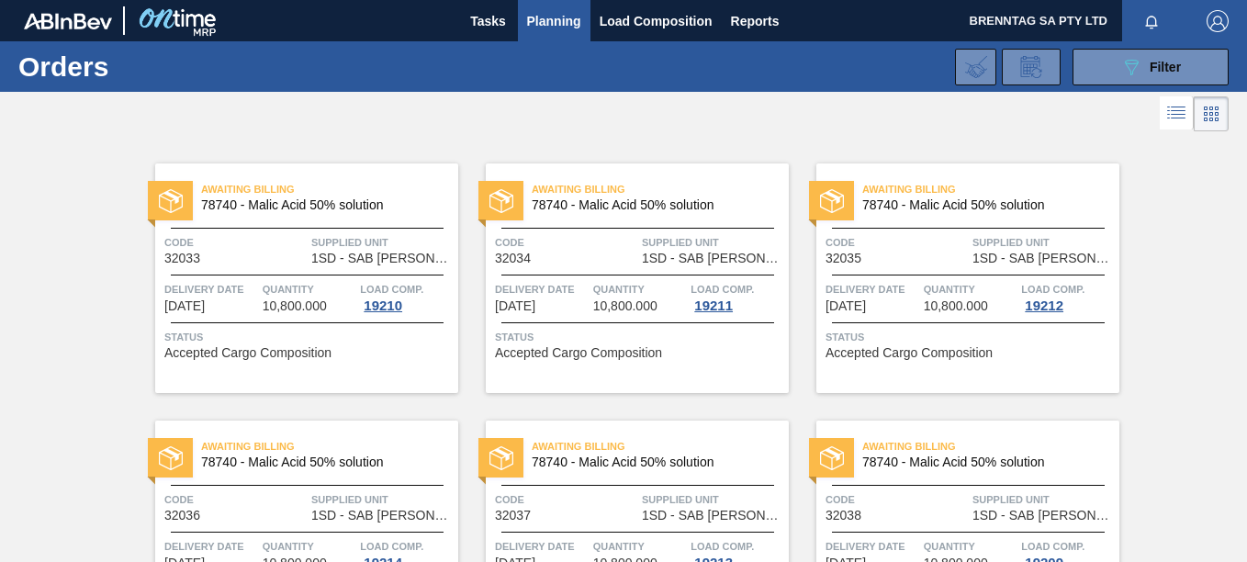
click at [945, 485] on div at bounding box center [968, 485] width 273 height 1
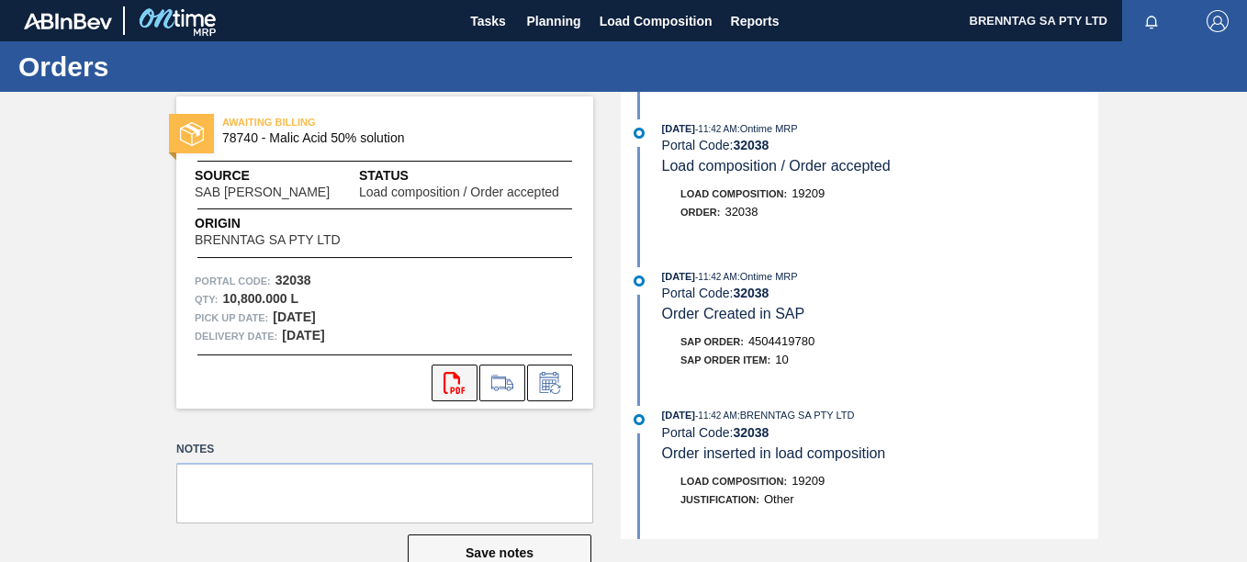
click at [445, 381] on icon "svg{fill:#ff0000}" at bounding box center [455, 383] width 22 height 22
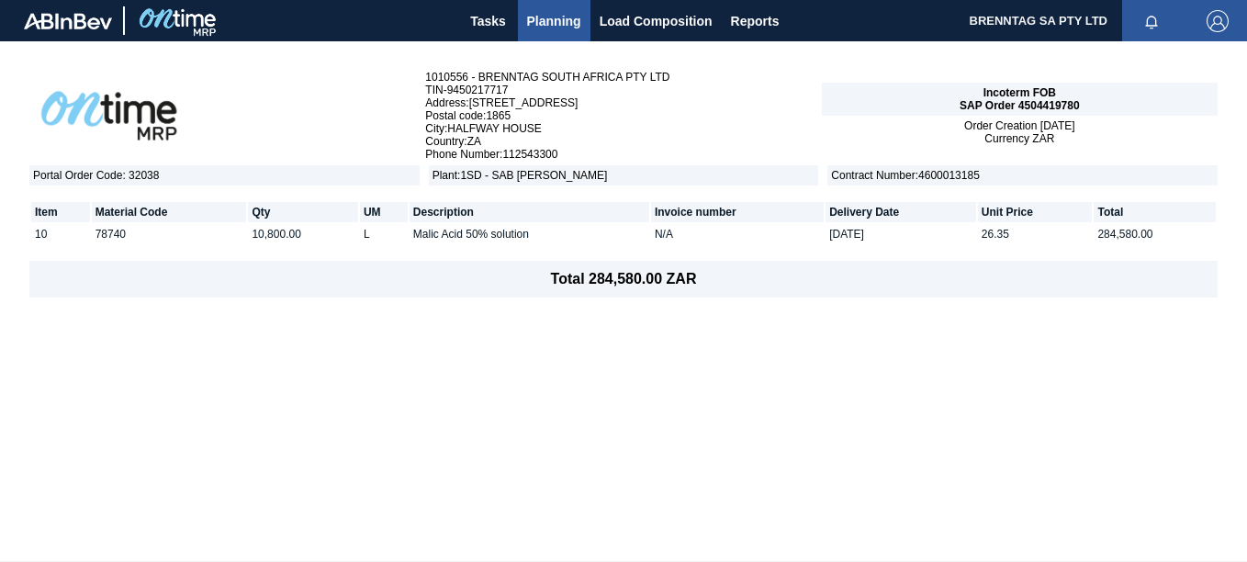
click at [880, 520] on div "1010556 - BRENNTAG SOUTH AFRICA PTY LTD TIN - 9450217717 Address : [STREET_ADDR…" at bounding box center [623, 301] width 1247 height 520
